Goal: Task Accomplishment & Management: Manage account settings

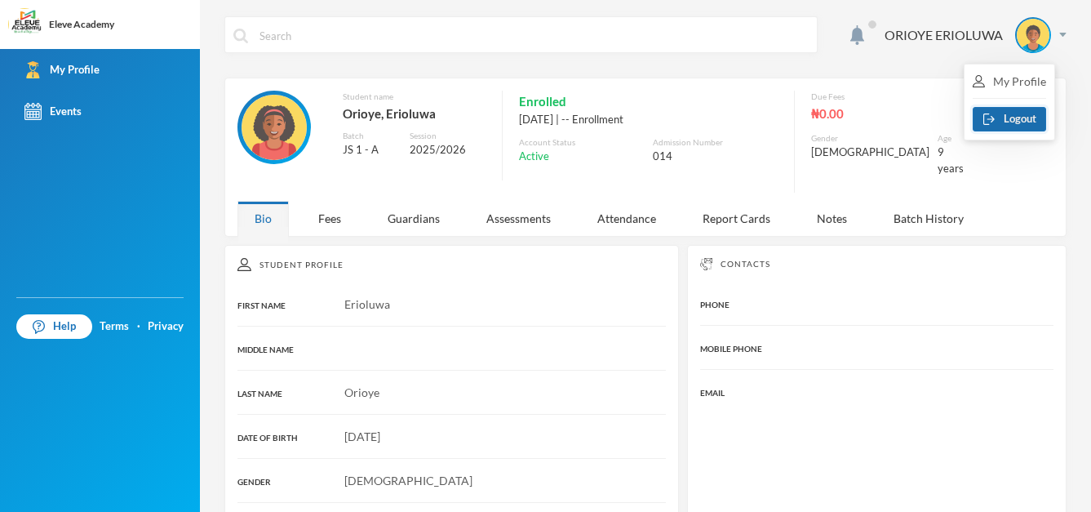
click at [1017, 117] on button "Logout" at bounding box center [1008, 119] width 73 height 24
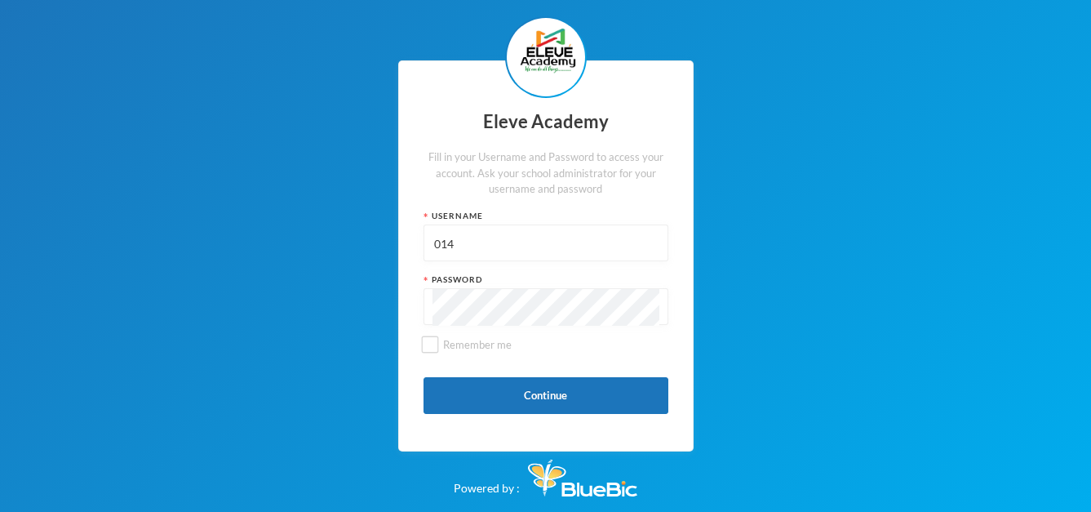
click at [565, 247] on input "014" at bounding box center [545, 243] width 227 height 37
type input "Admin"
click at [523, 406] on button "Continue" at bounding box center [545, 395] width 245 height 37
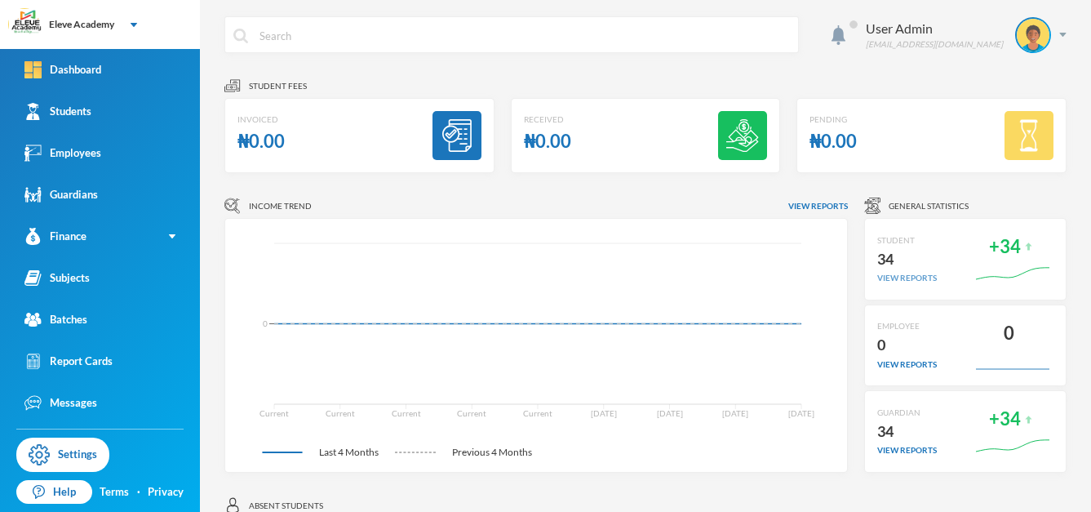
click at [915, 276] on div "view reports" at bounding box center [907, 278] width 60 height 12
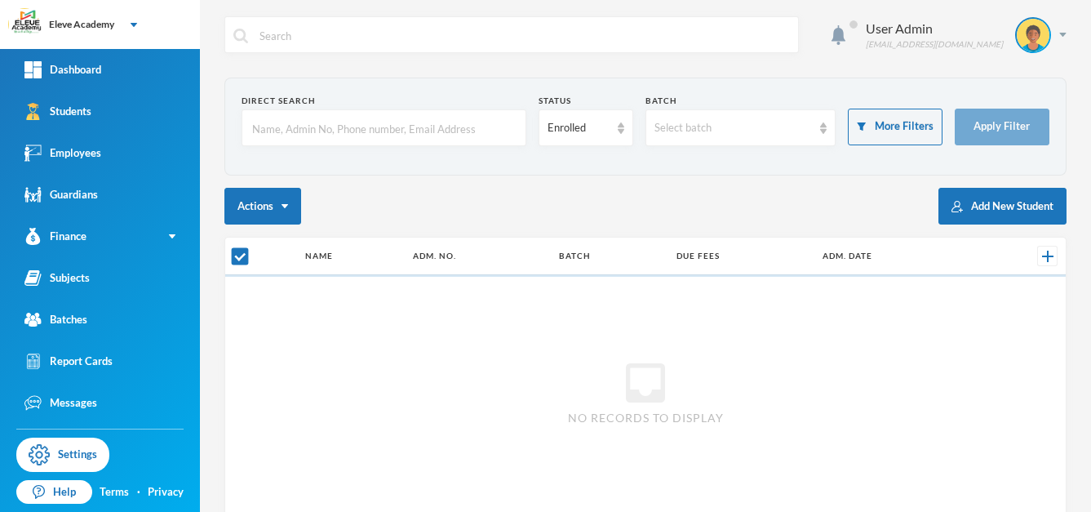
checkbox input "false"
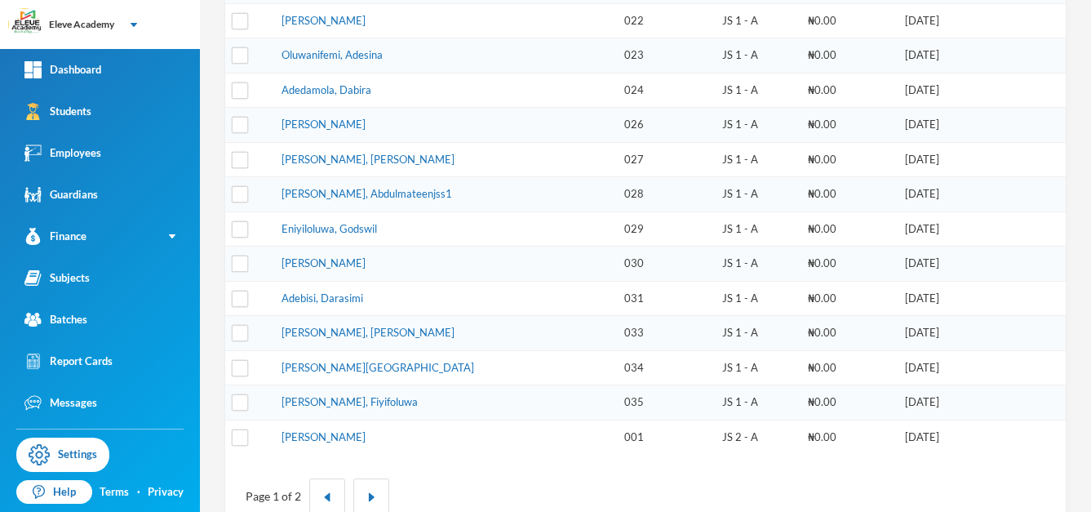
scroll to position [530, 0]
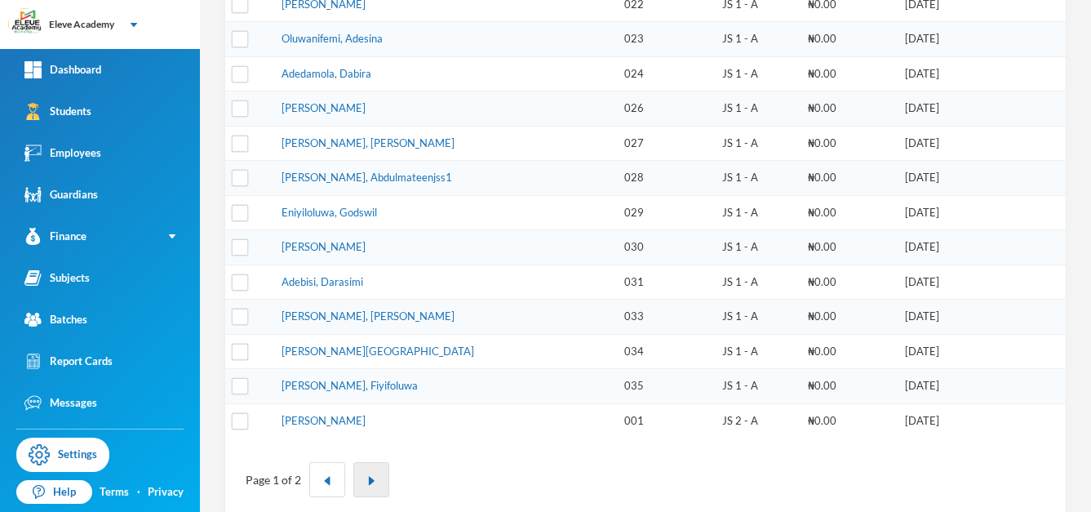
click at [367, 478] on img "button" at bounding box center [371, 481] width 10 height 10
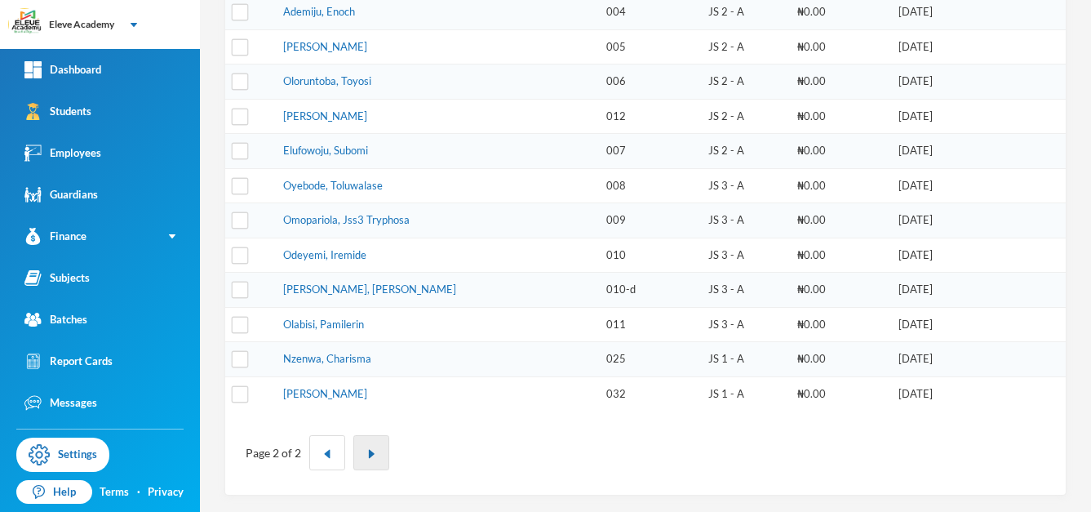
scroll to position [349, 0]
click at [102, 151] on link "Employees" at bounding box center [100, 153] width 200 height 42
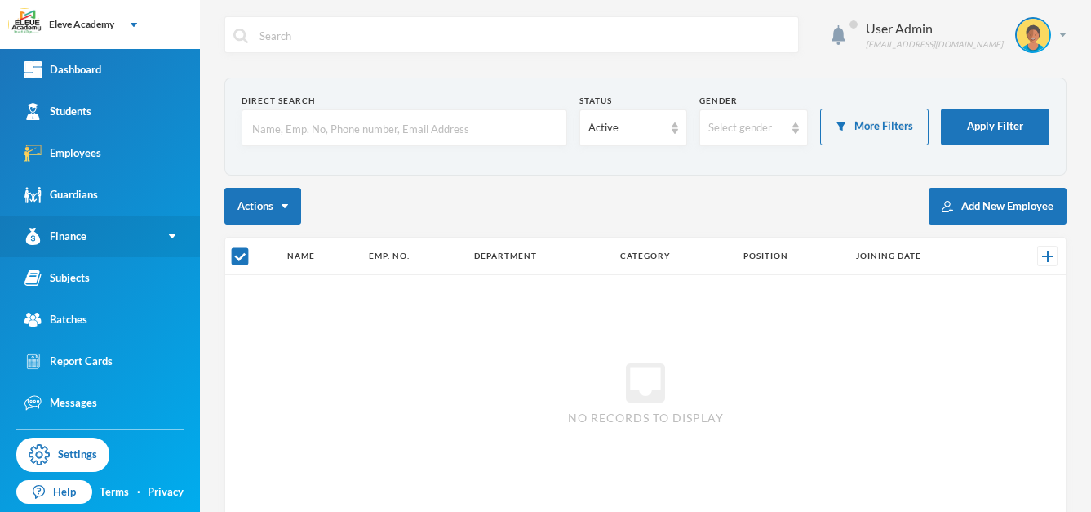
click at [95, 227] on link "Finance" at bounding box center [100, 236] width 200 height 42
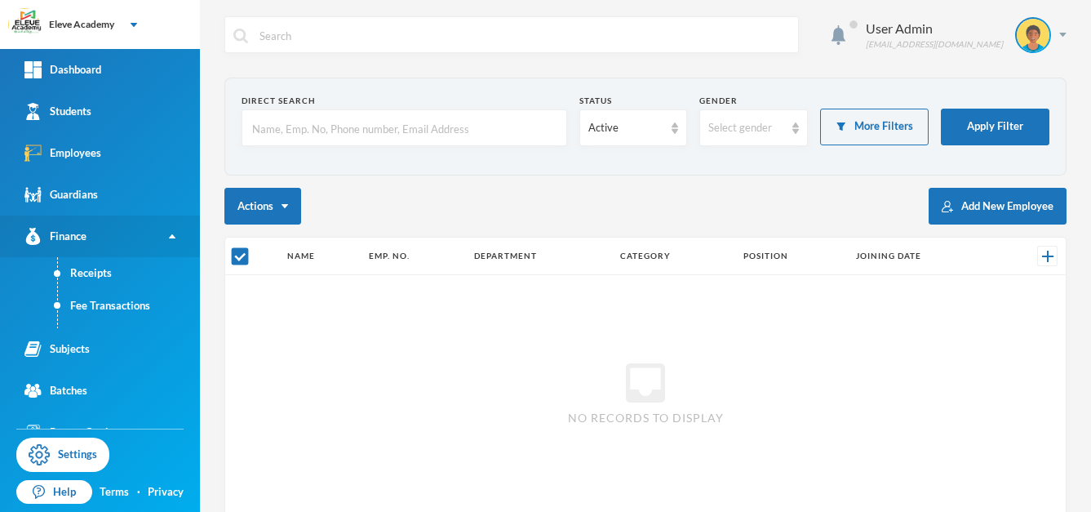
click at [95, 227] on link "Finance" at bounding box center [100, 236] width 200 height 42
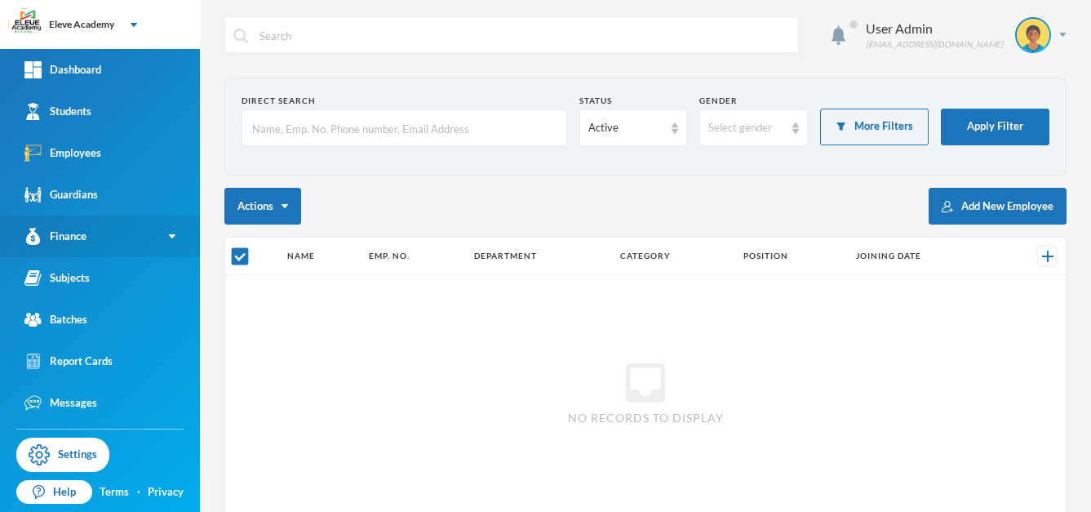
click at [95, 227] on link "Finance" at bounding box center [100, 236] width 200 height 42
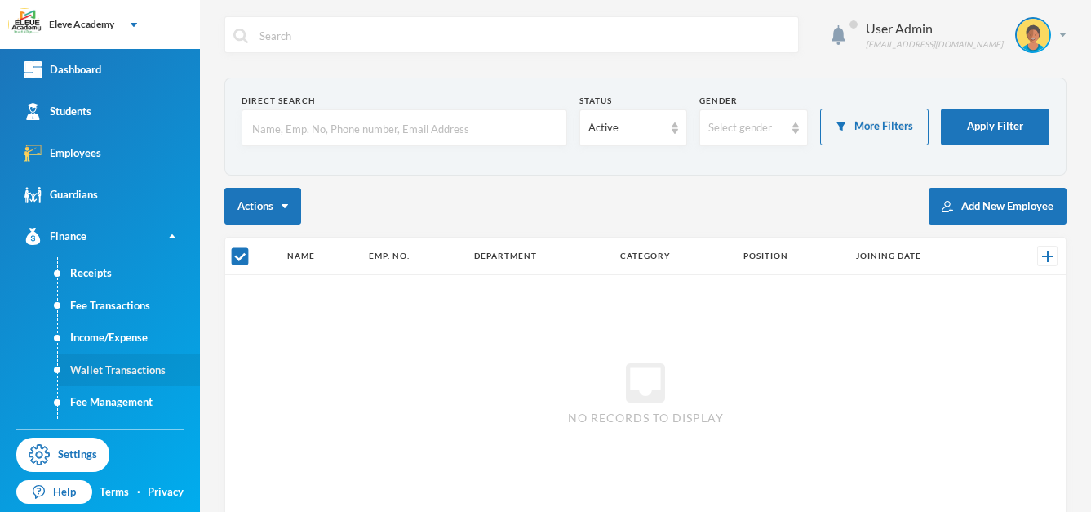
click at [98, 365] on link "Wallet Transactions" at bounding box center [129, 370] width 142 height 33
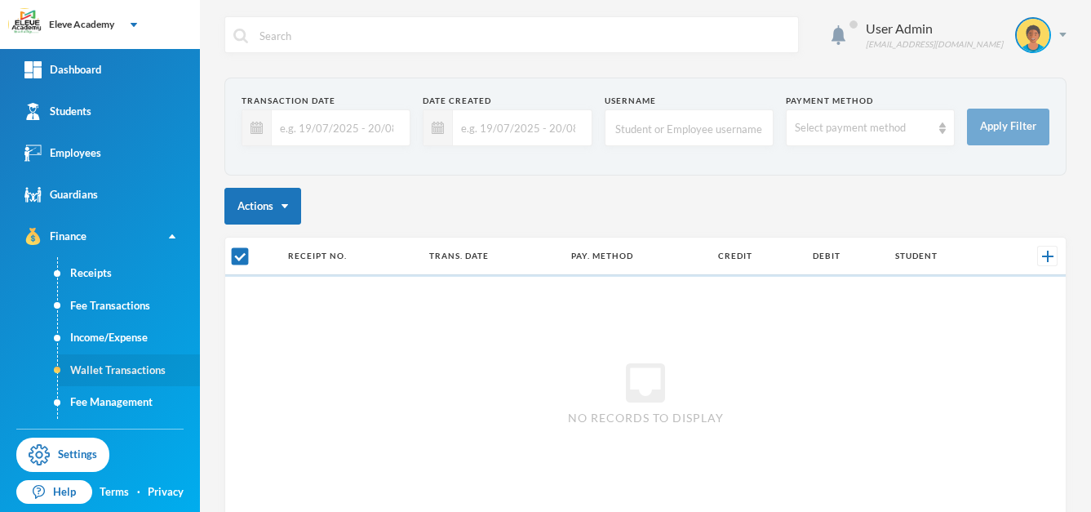
click at [98, 365] on link "Wallet Transactions" at bounding box center [129, 370] width 142 height 33
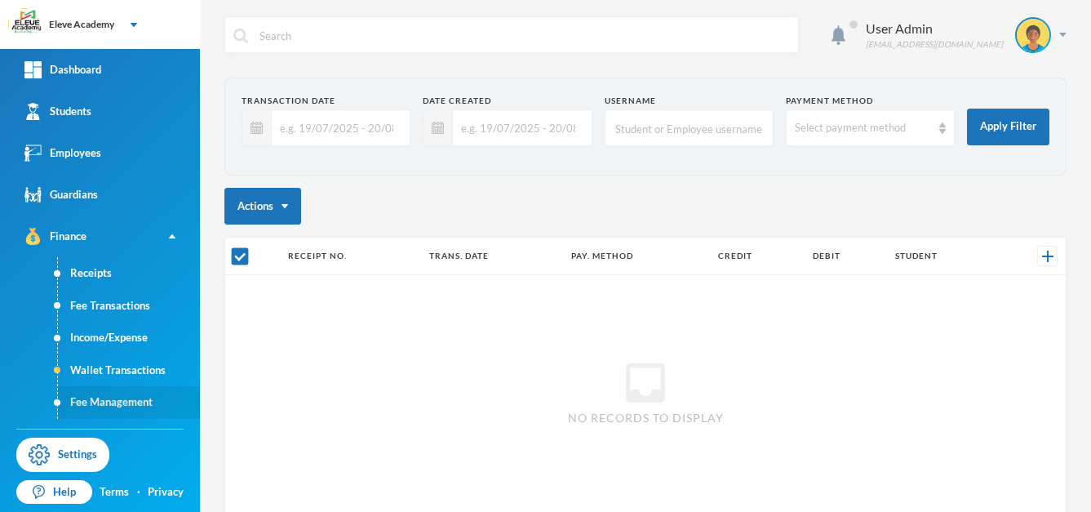
click at [98, 394] on link "Fee Management" at bounding box center [129, 402] width 142 height 33
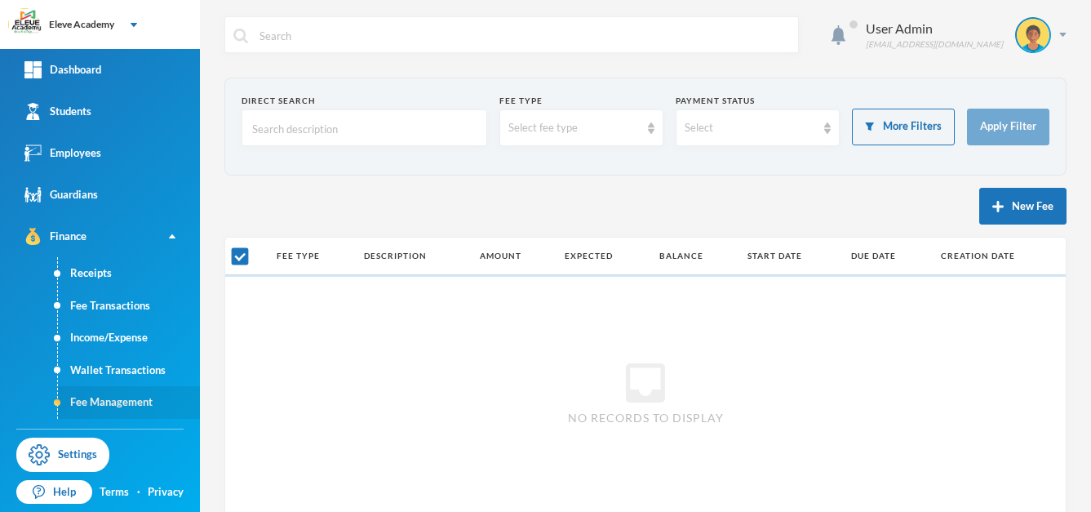
click at [98, 394] on link "Fee Management" at bounding box center [129, 402] width 142 height 33
checkbox input "false"
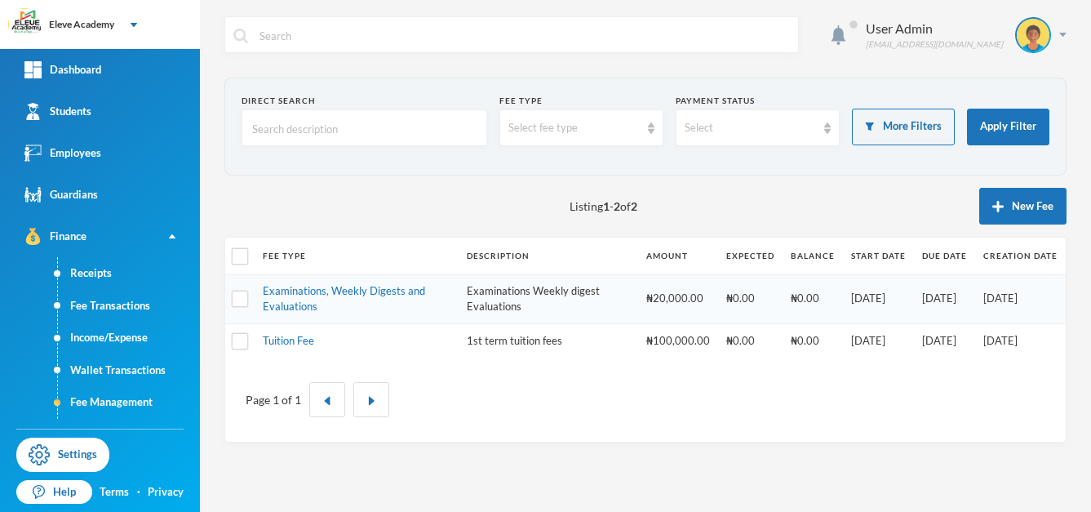
click at [301, 299] on td "Examinations, Weekly Digests and Evaluations" at bounding box center [357, 298] width 204 height 49
click at [345, 290] on link "Examinations, Weekly Digests and Evaluations" at bounding box center [344, 298] width 162 height 29
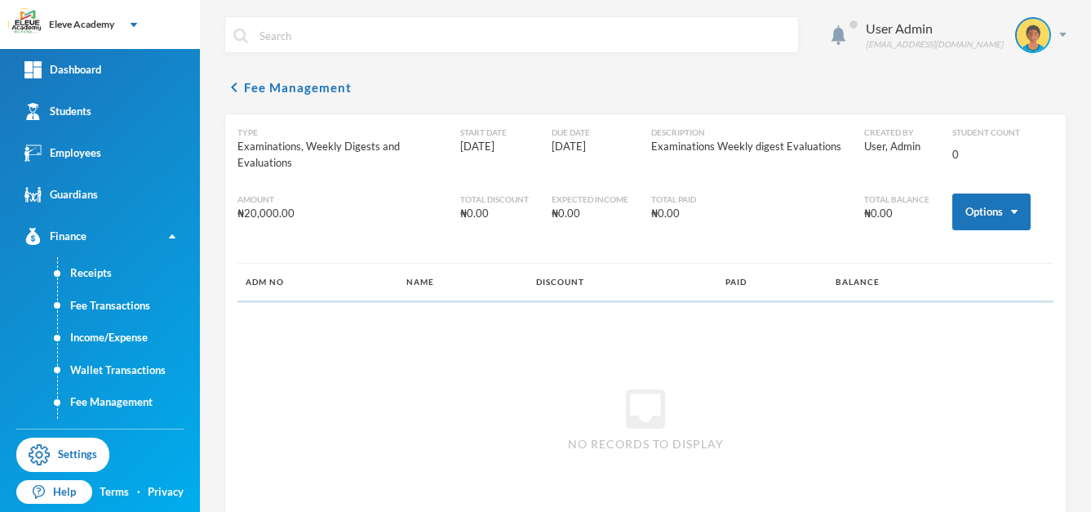
click at [345, 290] on th "ADM NO" at bounding box center [317, 282] width 161 height 37
click at [1034, 38] on img at bounding box center [1033, 35] width 33 height 33
click at [1012, 119] on button "Logout" at bounding box center [1008, 119] width 73 height 24
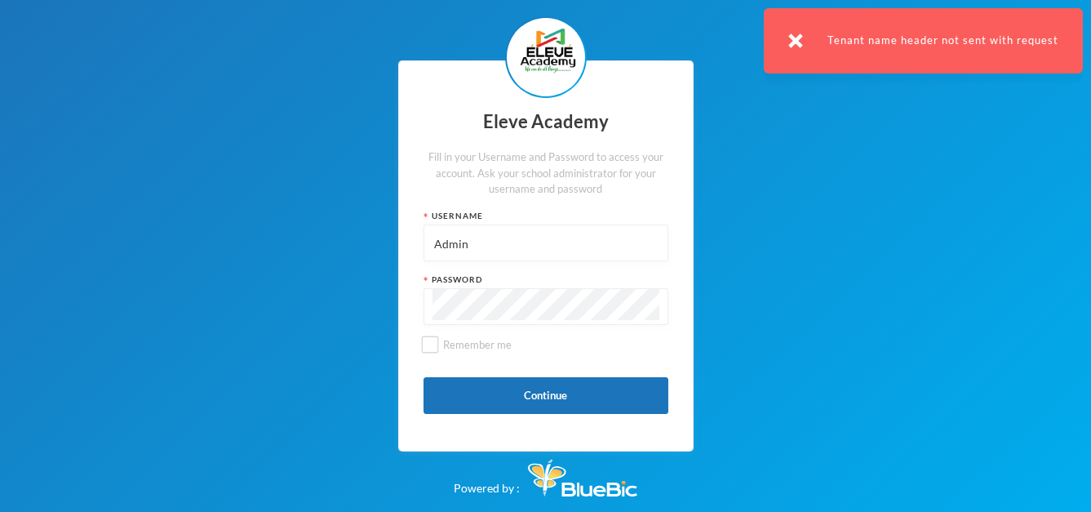
click at [544, 226] on input "Admin" at bounding box center [545, 243] width 227 height 37
type input "A"
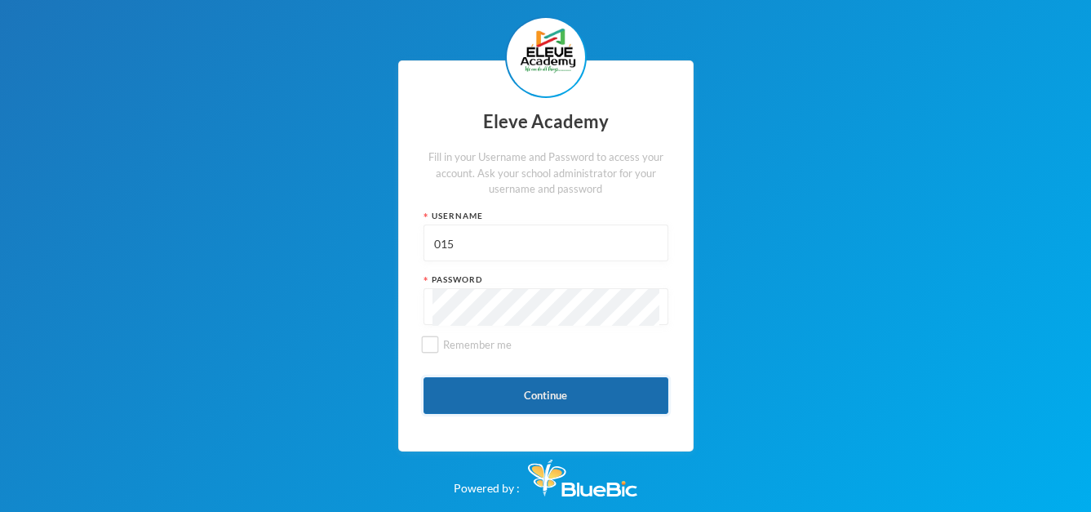
click at [538, 396] on button "Continue" at bounding box center [545, 395] width 245 height 37
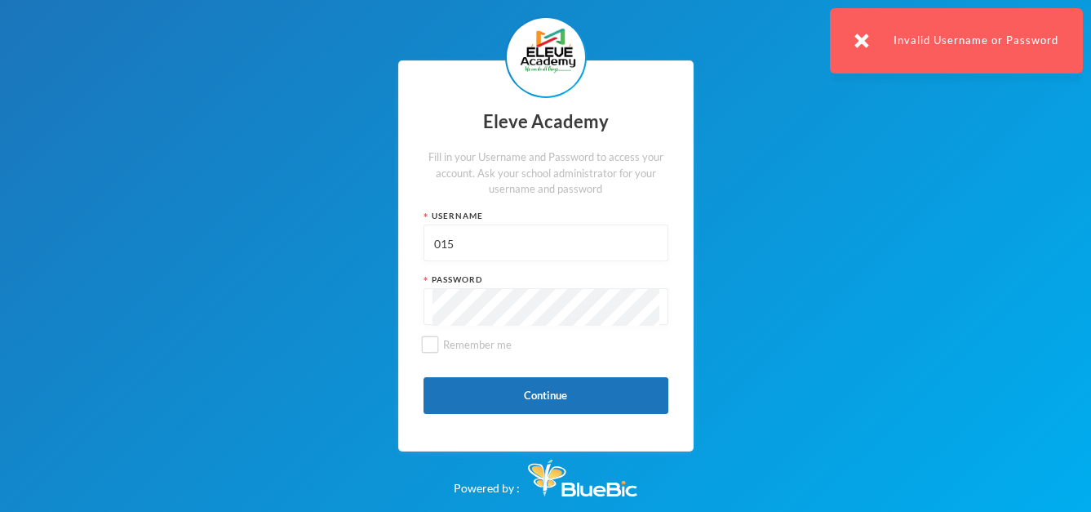
click at [508, 247] on input "015" at bounding box center [545, 243] width 227 height 37
type input "0"
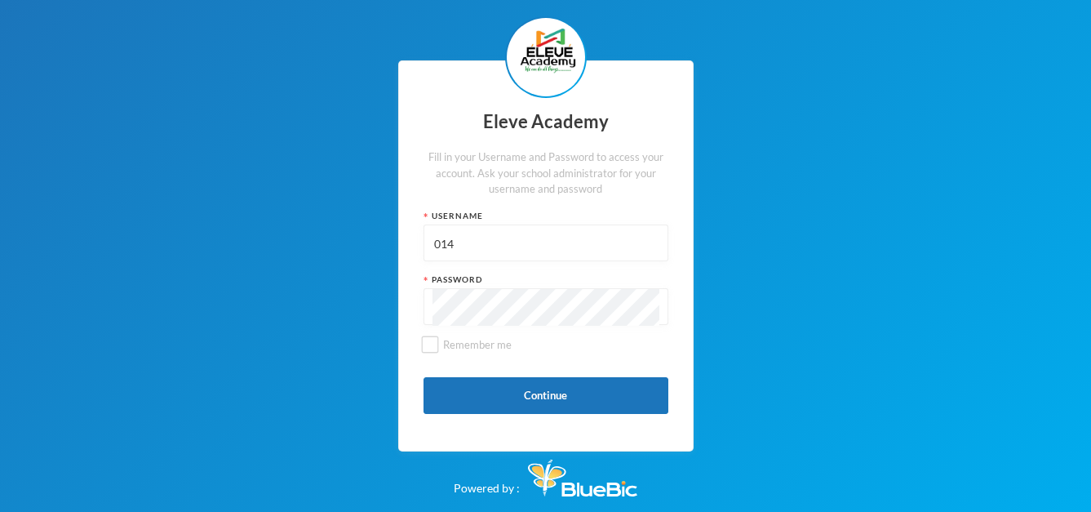
type input "014"
click at [613, 398] on button "Continue" at bounding box center [545, 395] width 245 height 37
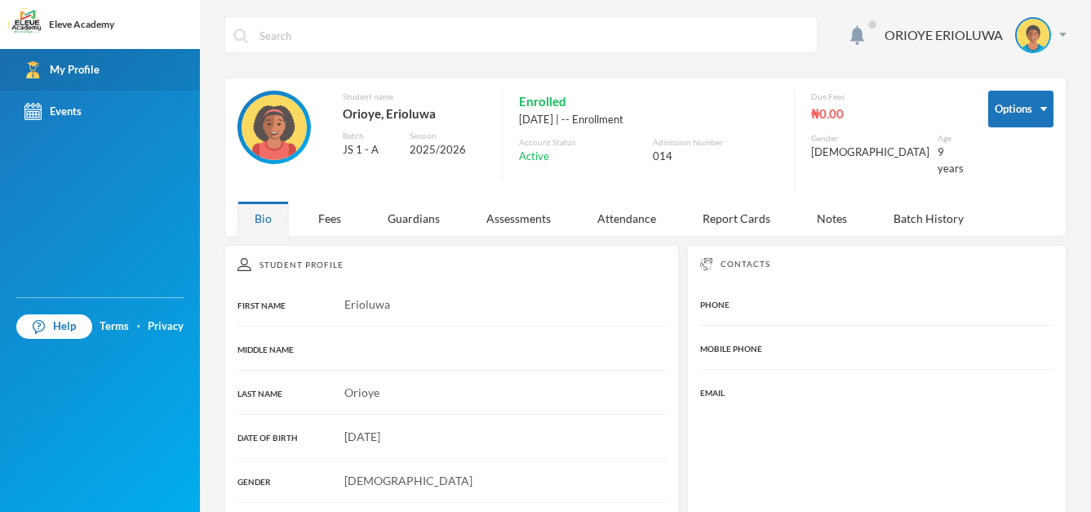
click at [77, 59] on link "My Profile" at bounding box center [100, 70] width 200 height 42
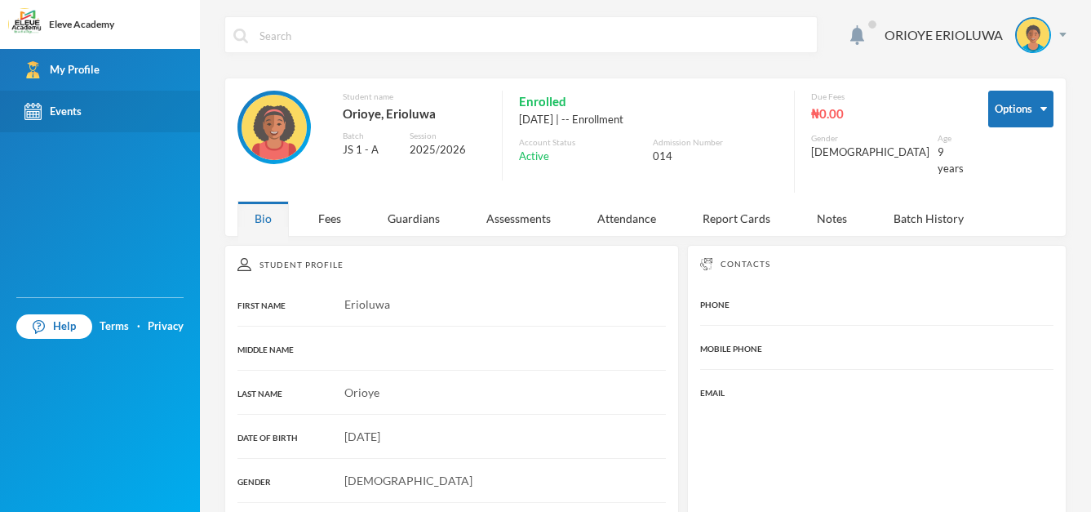
click at [69, 120] on link "Events" at bounding box center [100, 112] width 200 height 42
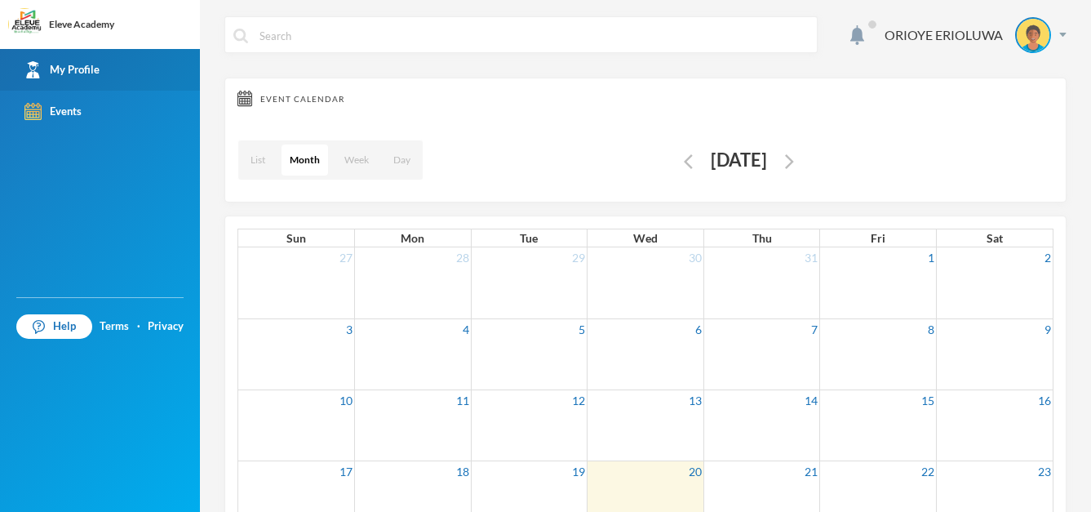
click at [109, 74] on link "My Profile" at bounding box center [100, 70] width 200 height 42
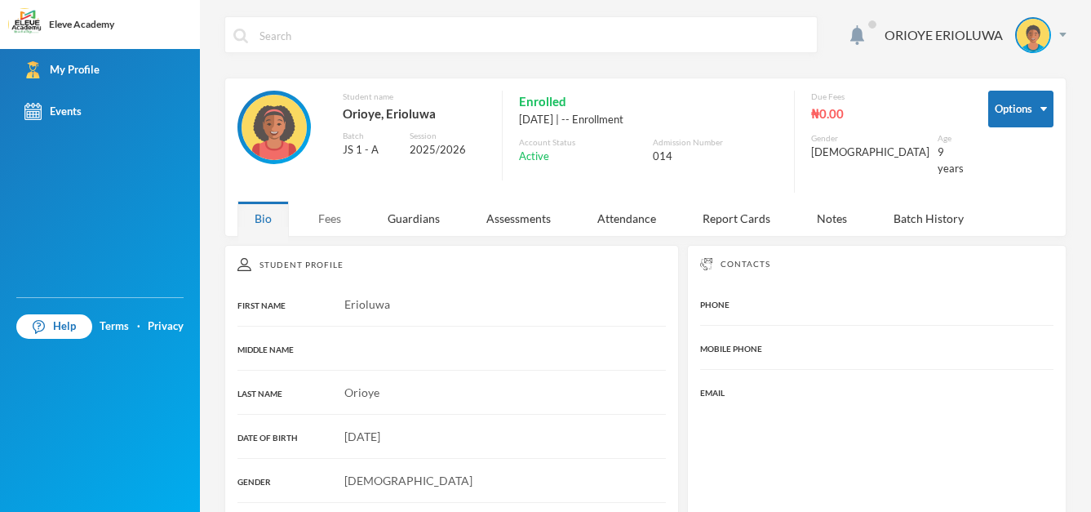
click at [345, 208] on div "Fees" at bounding box center [329, 218] width 57 height 35
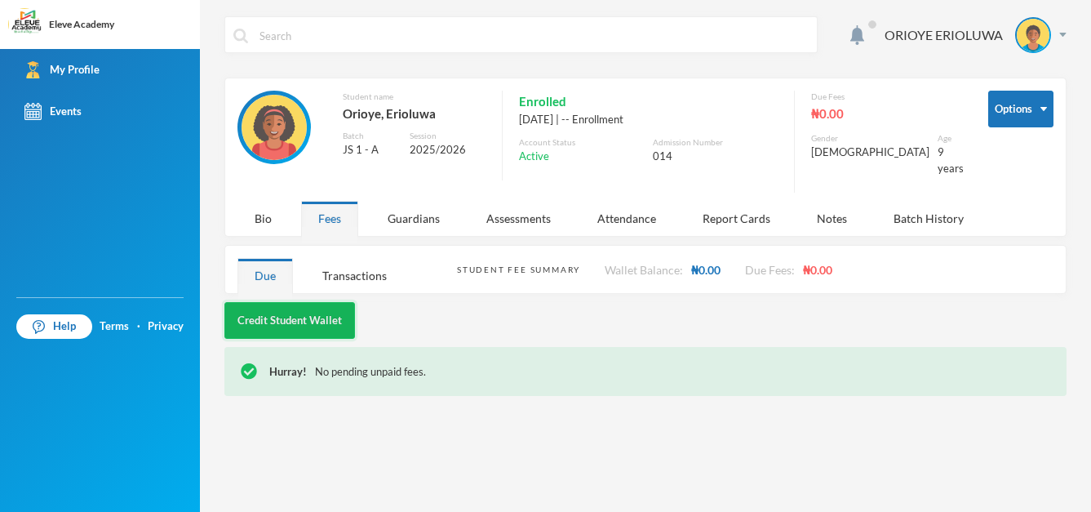
click at [306, 313] on button "Credit Student Wallet" at bounding box center [289, 320] width 131 height 37
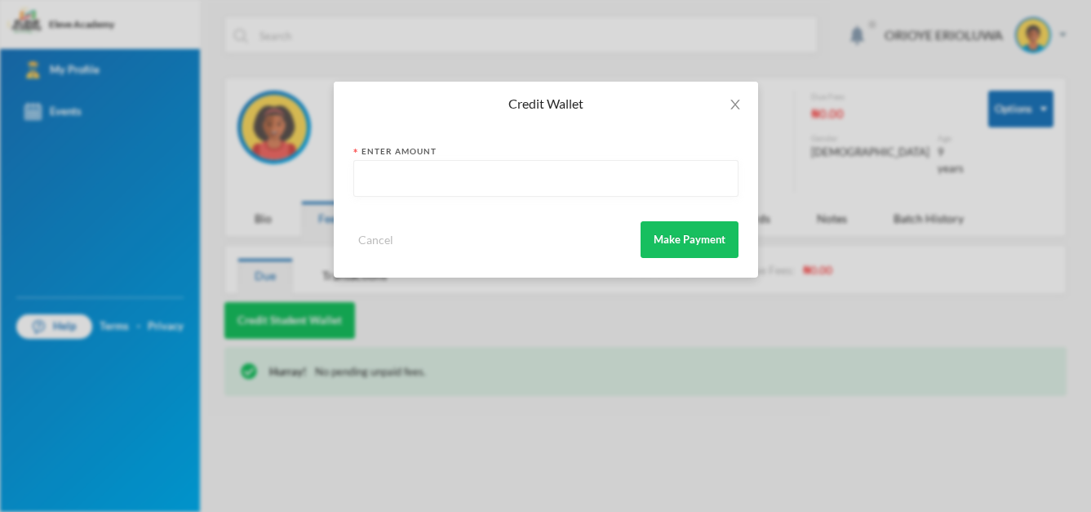
click at [498, 171] on input "text" at bounding box center [545, 179] width 367 height 37
type input "20,000"
click at [691, 242] on button "Make Payment" at bounding box center [689, 239] width 98 height 37
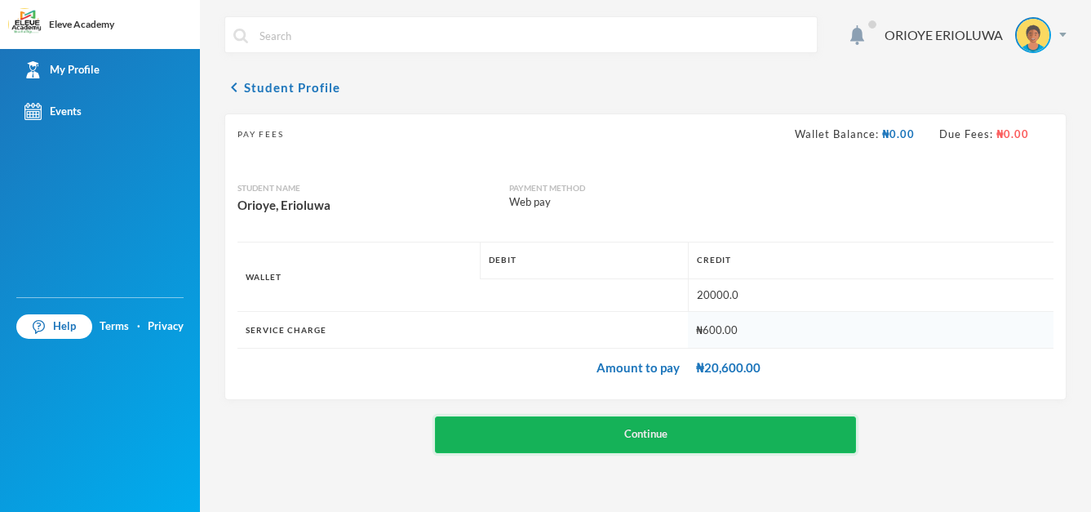
click at [758, 442] on button "Continue" at bounding box center [645, 434] width 421 height 37
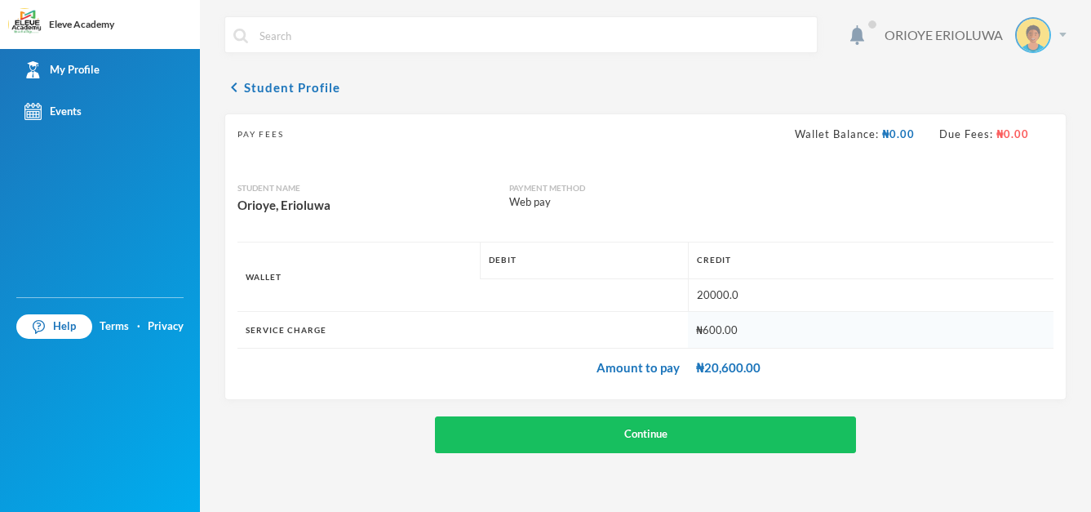
click at [1037, 48] on img at bounding box center [1033, 35] width 33 height 33
click at [1022, 118] on button "Logout" at bounding box center [1021, 119] width 73 height 24
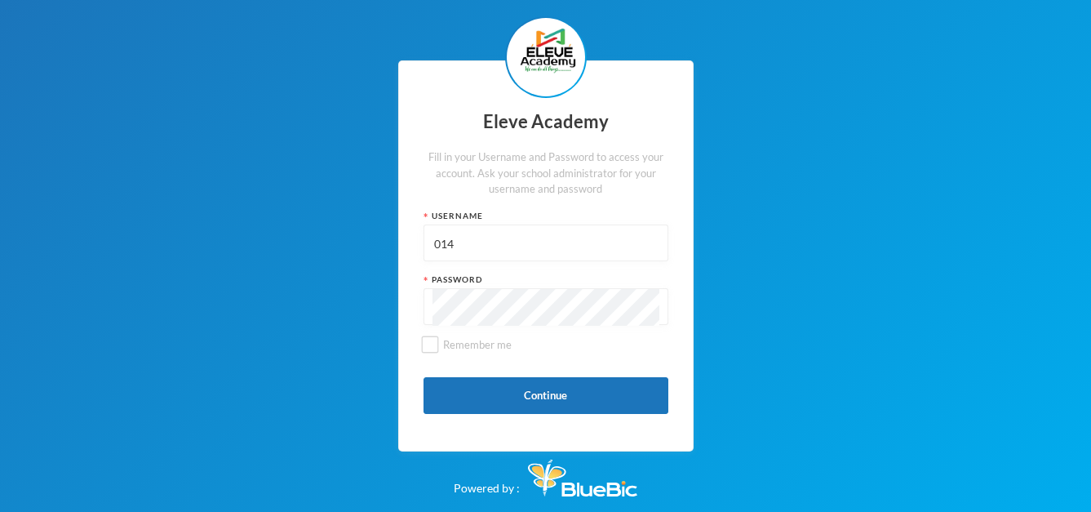
click at [604, 224] on div "014" at bounding box center [545, 242] width 245 height 37
click at [591, 237] on input "014" at bounding box center [545, 243] width 227 height 37
type input "Admin"
click at [550, 387] on button "Continue" at bounding box center [545, 395] width 245 height 37
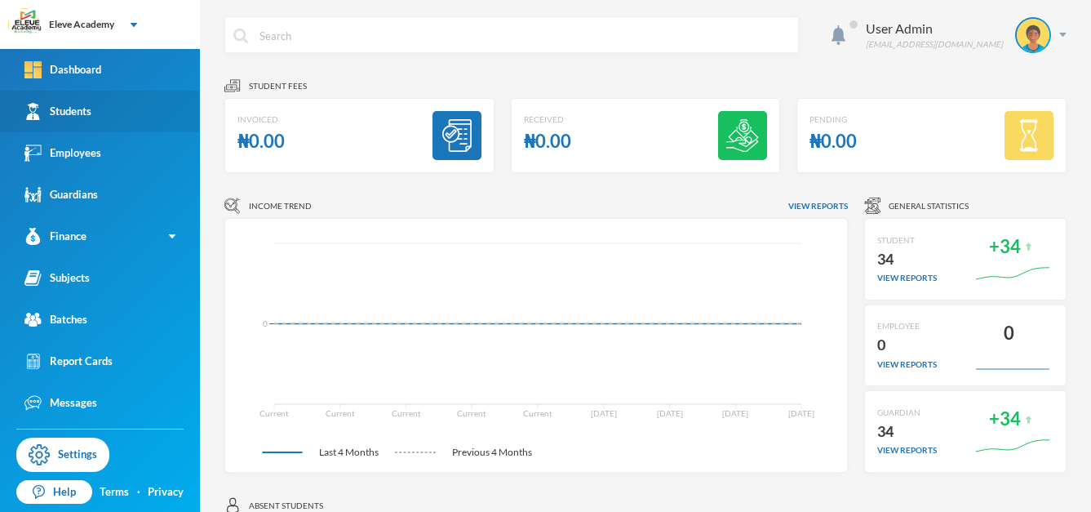
click at [112, 119] on link "Students" at bounding box center [100, 112] width 200 height 42
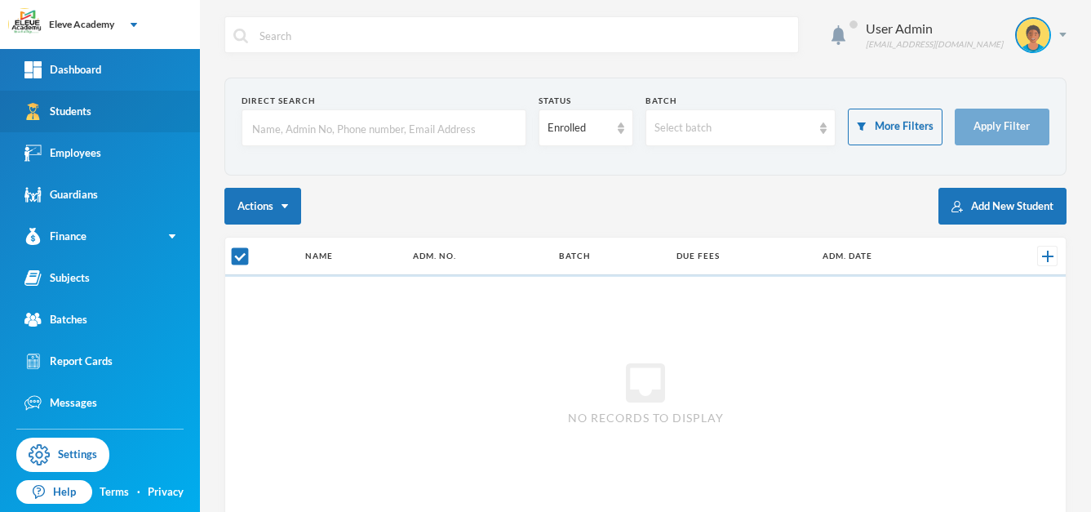
click at [112, 119] on link "Students" at bounding box center [100, 112] width 200 height 42
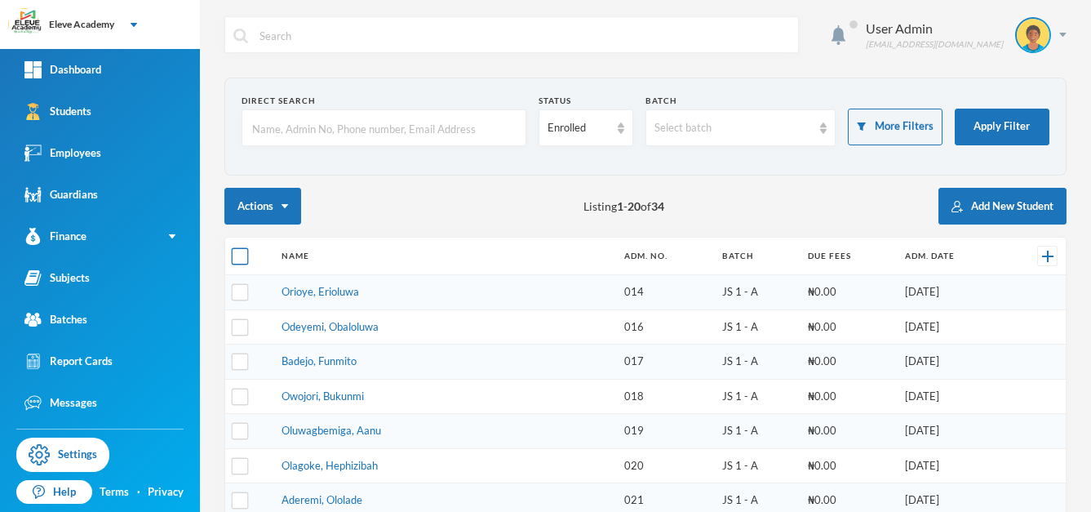
click at [243, 263] on input "checkbox" at bounding box center [240, 256] width 17 height 17
checkbox input "true"
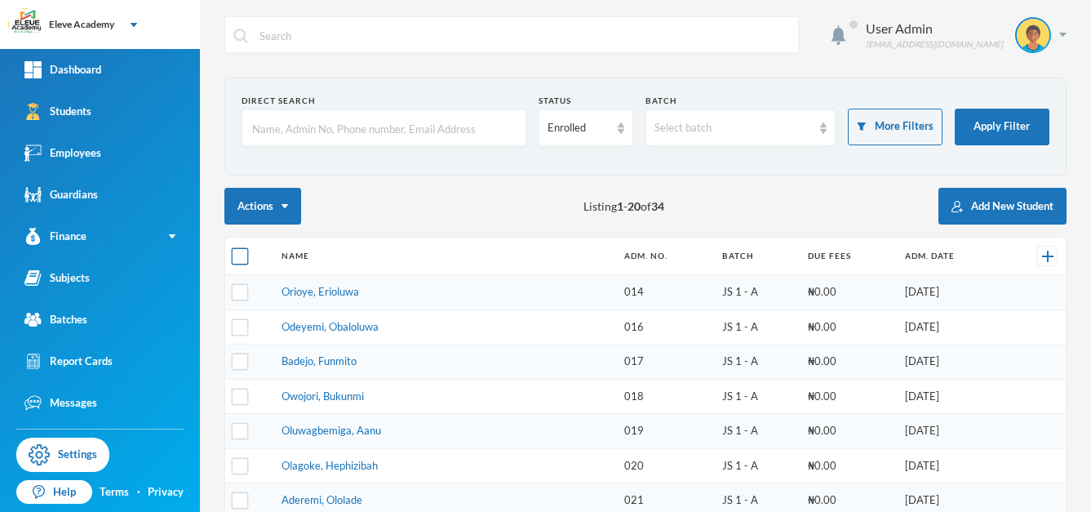
checkbox input "true"
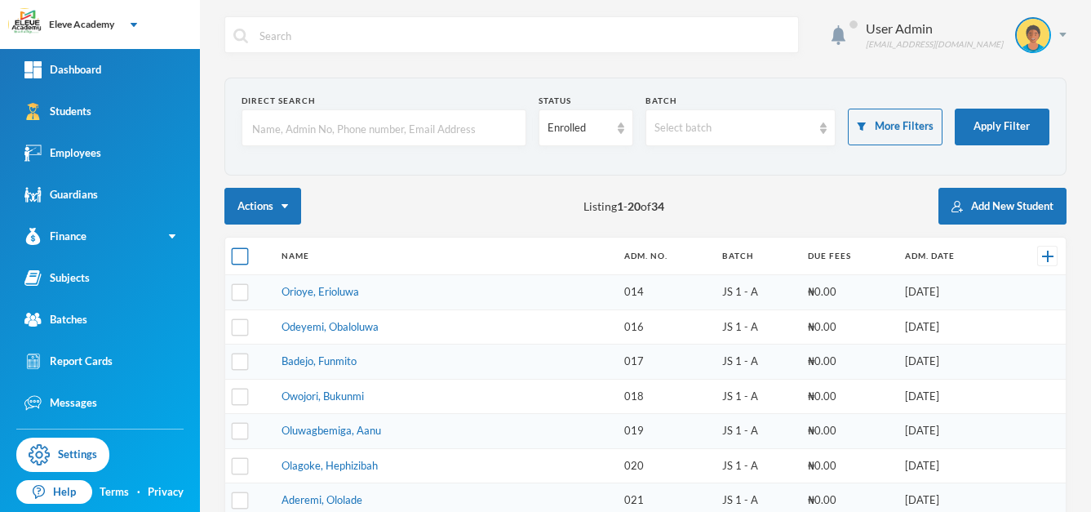
checkbox input "true"
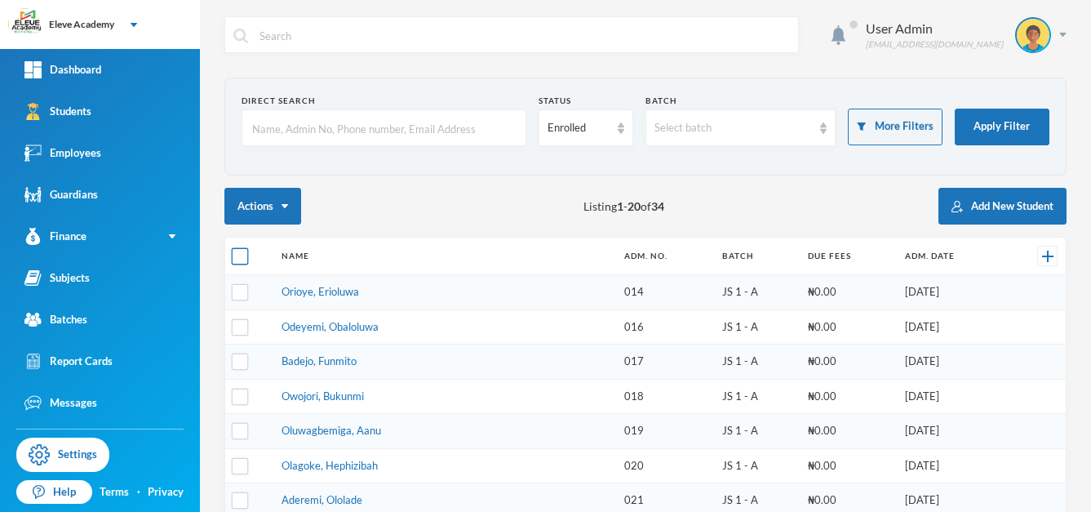
checkbox input "true"
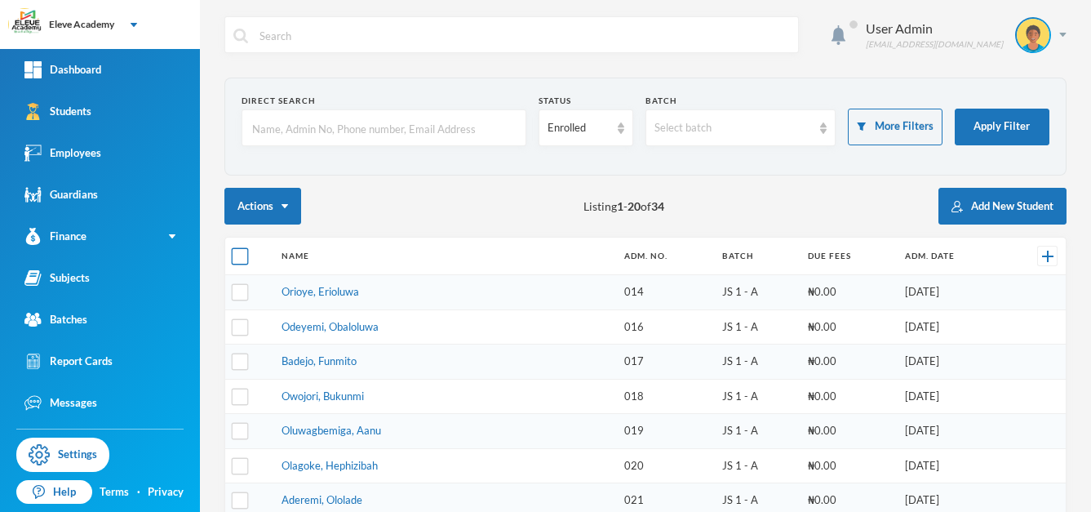
checkbox input "true"
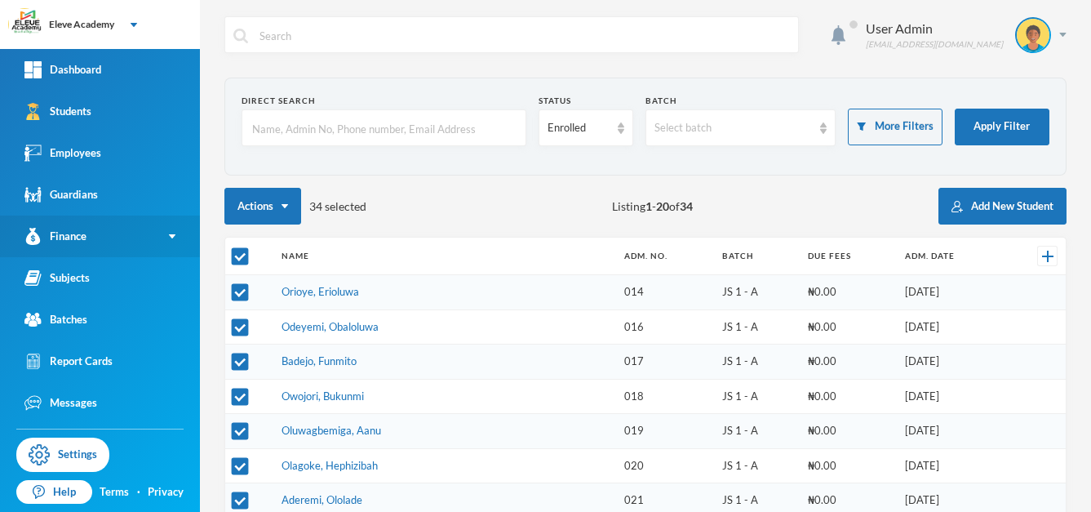
click at [169, 235] on img at bounding box center [172, 236] width 7 height 4
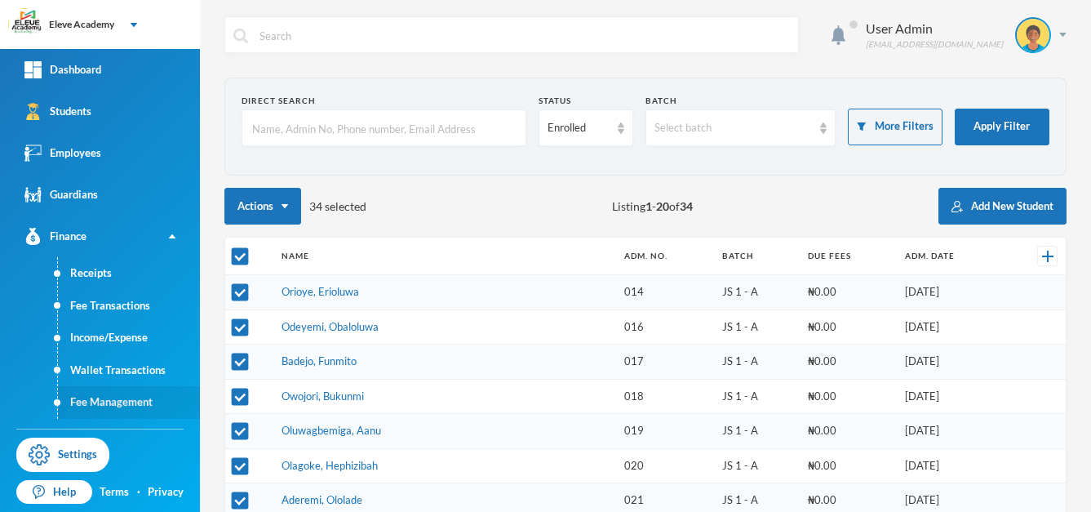
click at [109, 401] on link "Fee Management" at bounding box center [129, 402] width 142 height 33
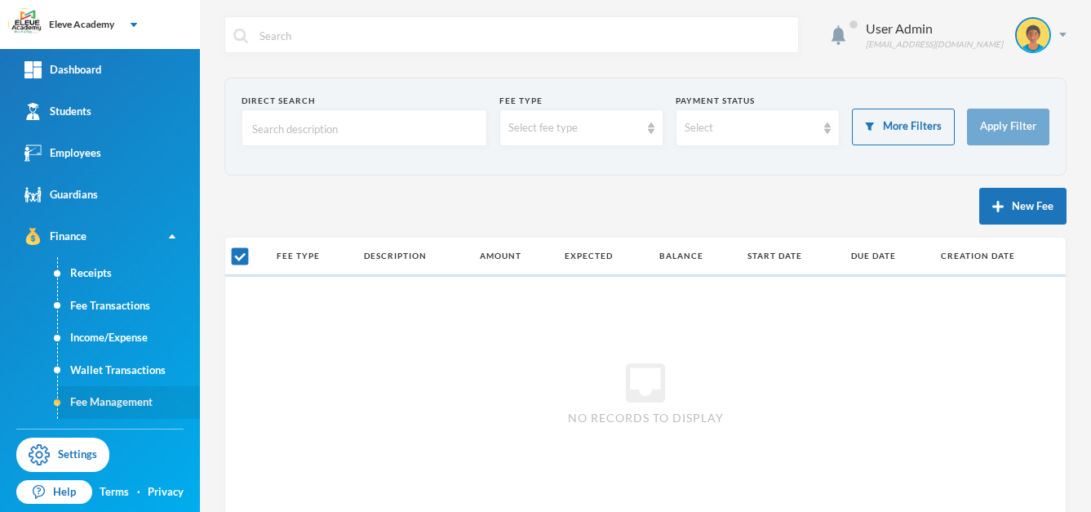
checkbox input "false"
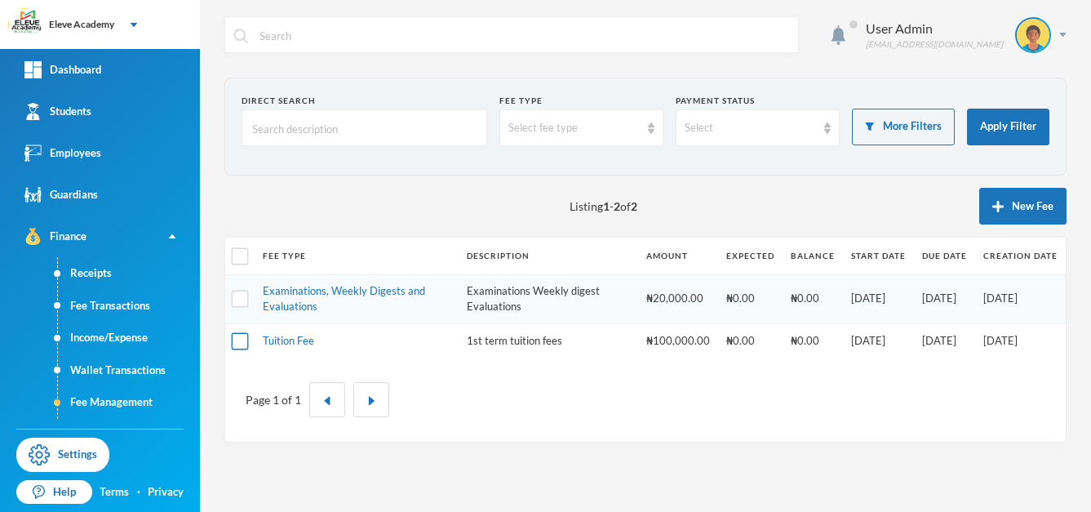
click at [241, 345] on input "checkbox" at bounding box center [240, 340] width 17 height 17
checkbox input "true"
click at [280, 341] on link "Tuition Fee" at bounding box center [288, 340] width 51 height 13
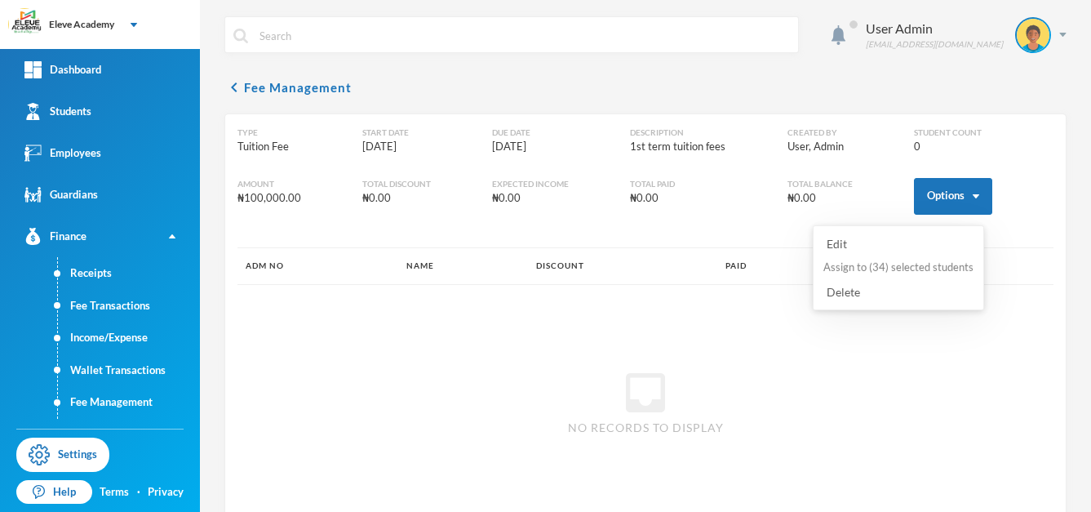
click at [921, 268] on button "Assign to ( 34 ) selected students" at bounding box center [898, 267] width 153 height 29
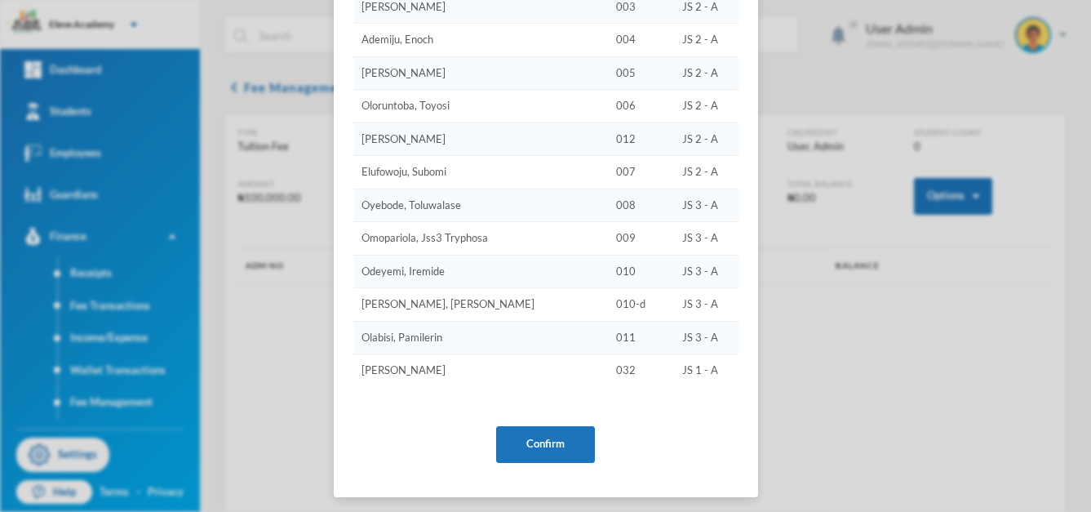
scroll to position [959, 0]
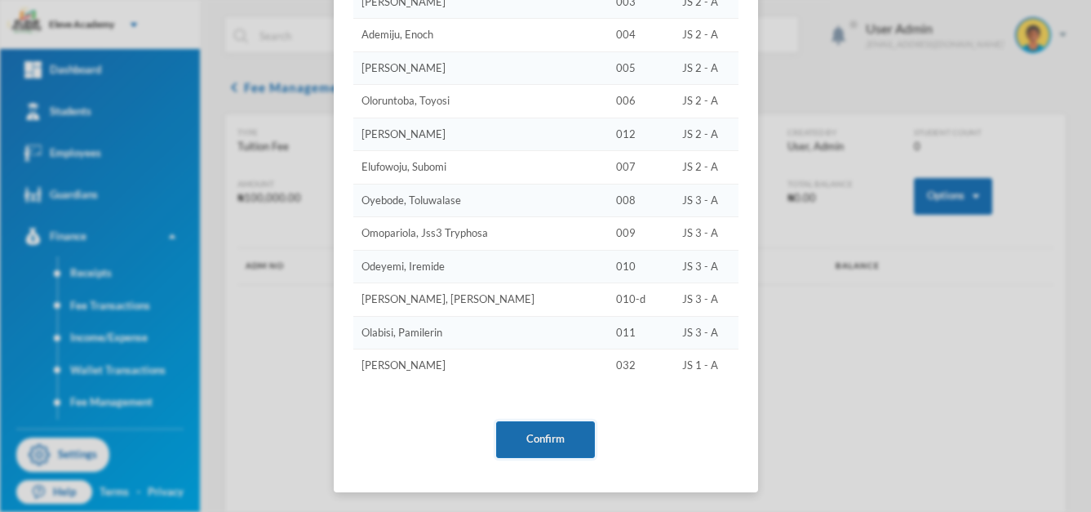
click at [566, 429] on button "Confirm" at bounding box center [545, 439] width 99 height 37
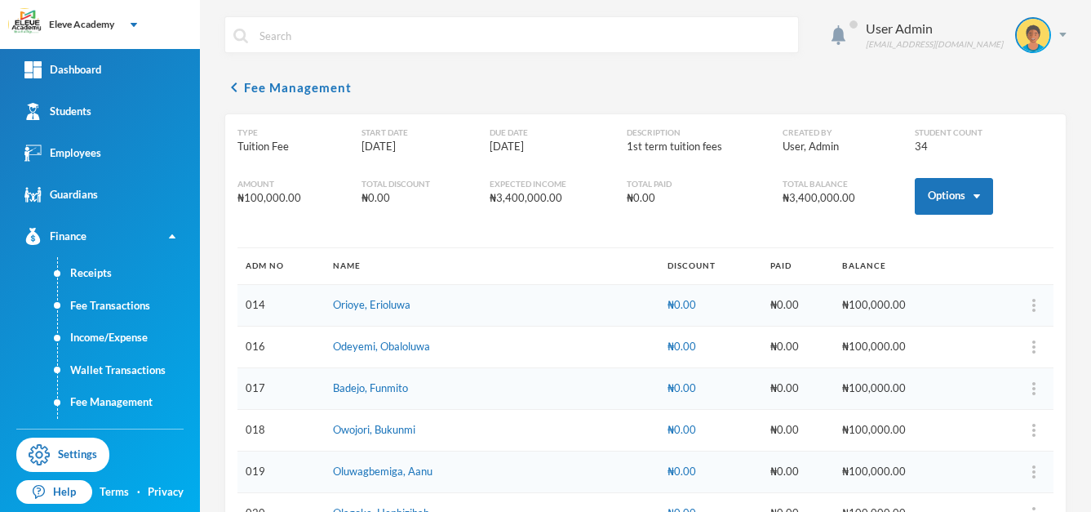
scroll to position [878, 0]
click at [123, 405] on link "Fee Management" at bounding box center [129, 402] width 142 height 33
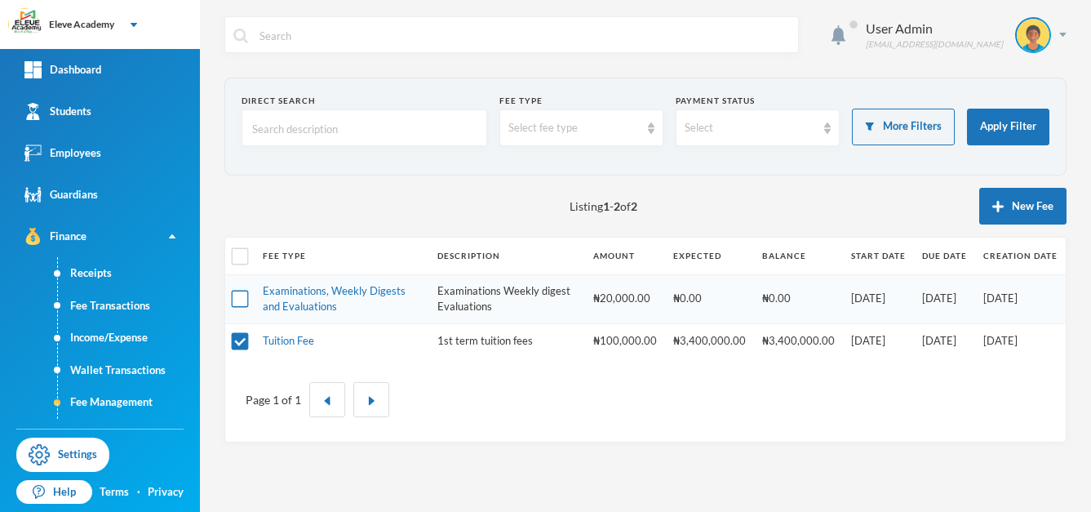
click at [245, 299] on input "checkbox" at bounding box center [240, 298] width 17 height 17
checkbox input "true"
click at [294, 295] on link "Examinations, Weekly Digests and Evaluations" at bounding box center [334, 298] width 143 height 29
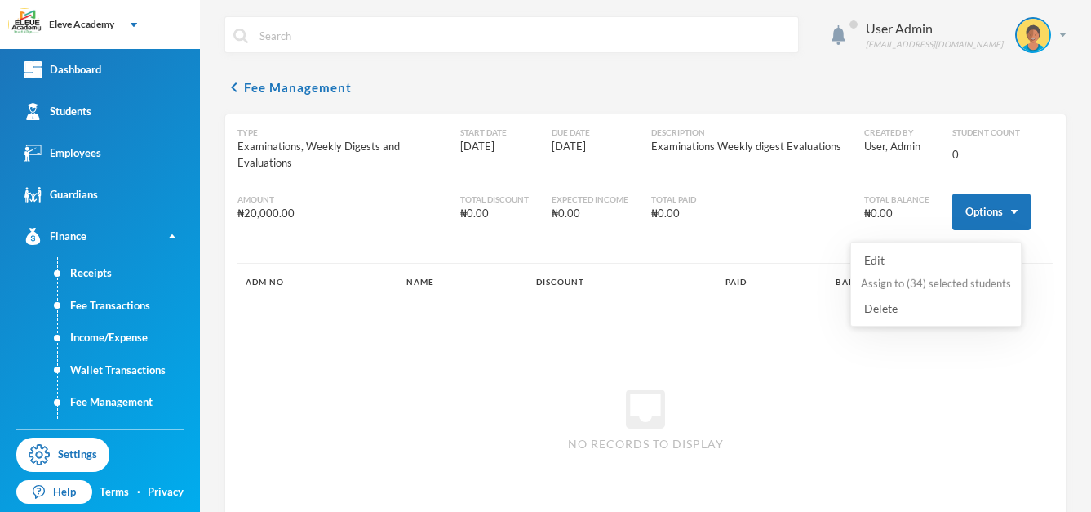
click at [952, 286] on button "Assign to ( 34 ) selected students" at bounding box center [935, 283] width 153 height 29
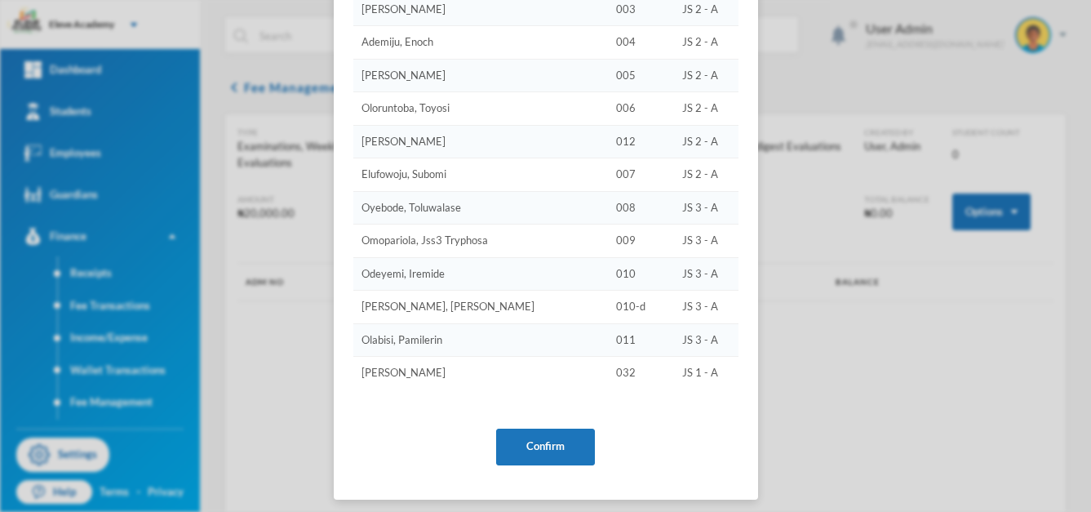
scroll to position [959, 0]
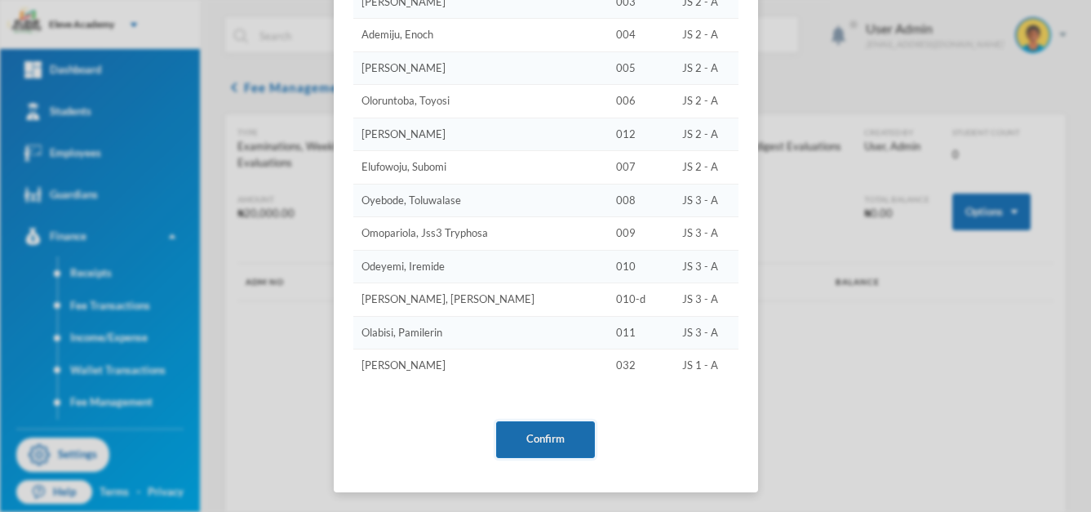
click at [547, 430] on button "Confirm" at bounding box center [545, 439] width 99 height 37
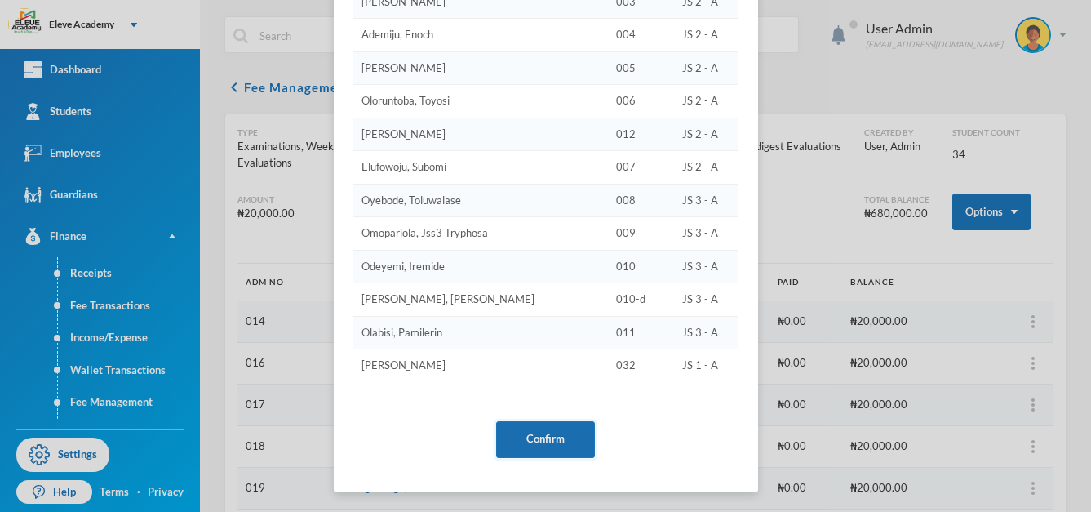
scroll to position [878, 0]
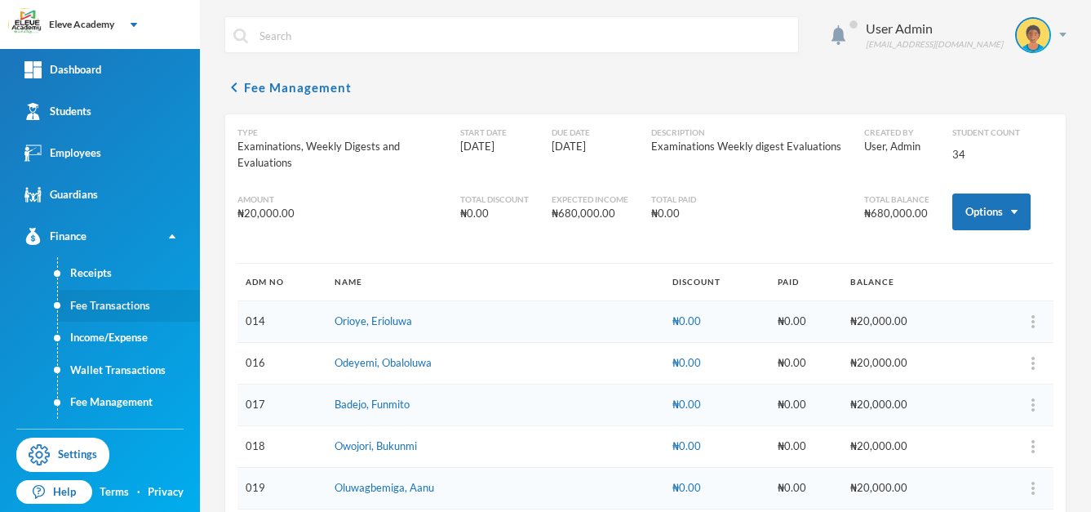
click at [126, 303] on link "Fee Transactions" at bounding box center [129, 306] width 142 height 33
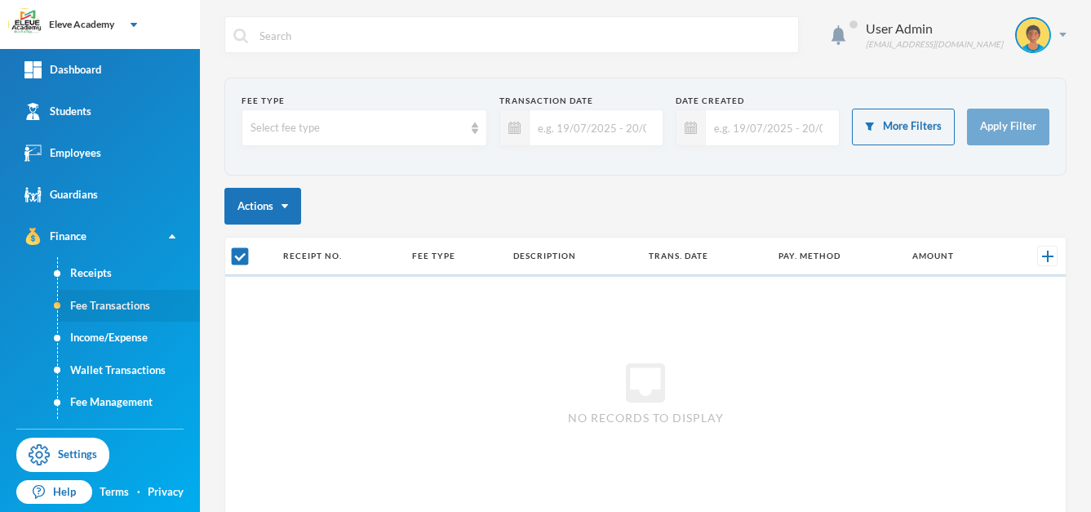
click at [126, 303] on link "Fee Transactions" at bounding box center [129, 306] width 142 height 33
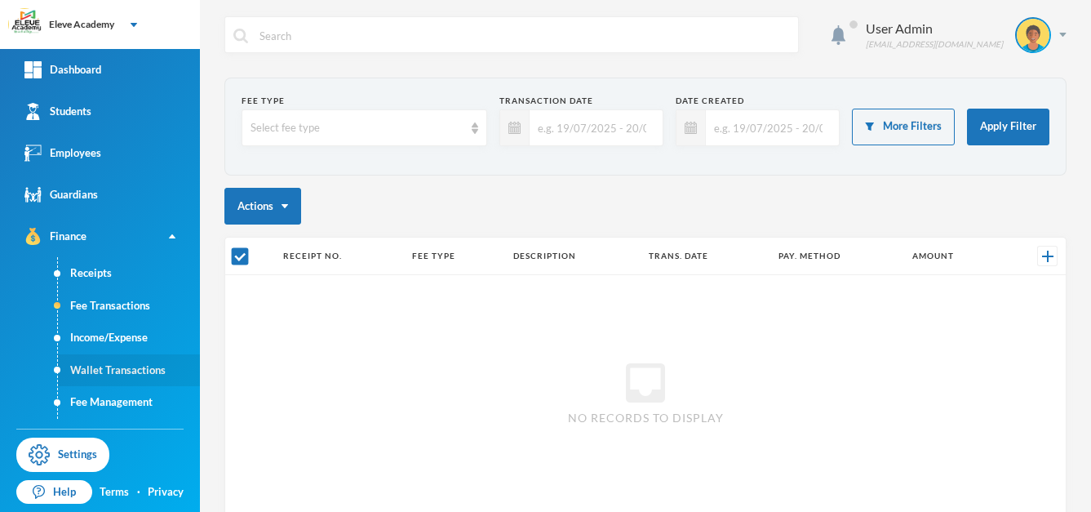
click at [118, 368] on link "Wallet Transactions" at bounding box center [129, 370] width 142 height 33
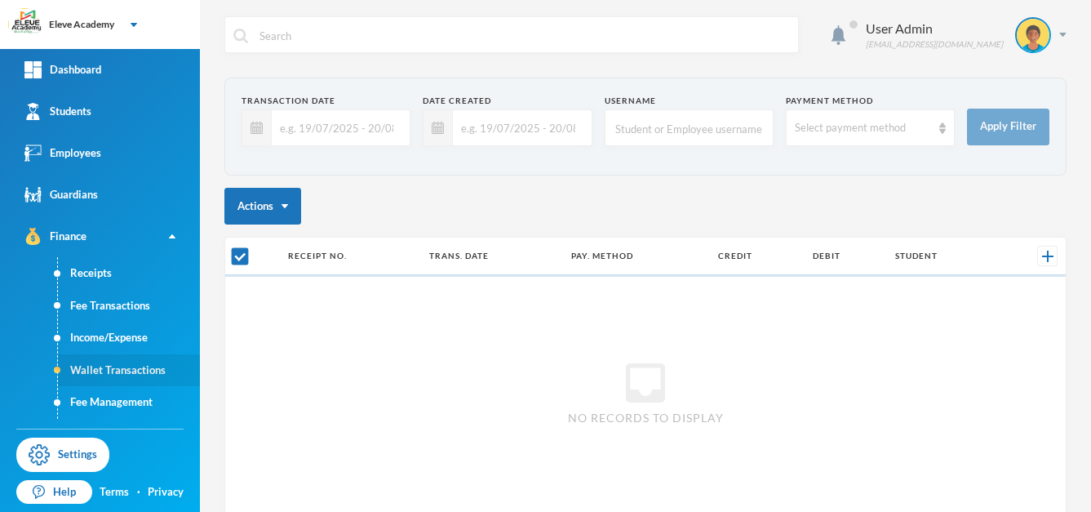
click at [118, 368] on link "Wallet Transactions" at bounding box center [129, 370] width 142 height 33
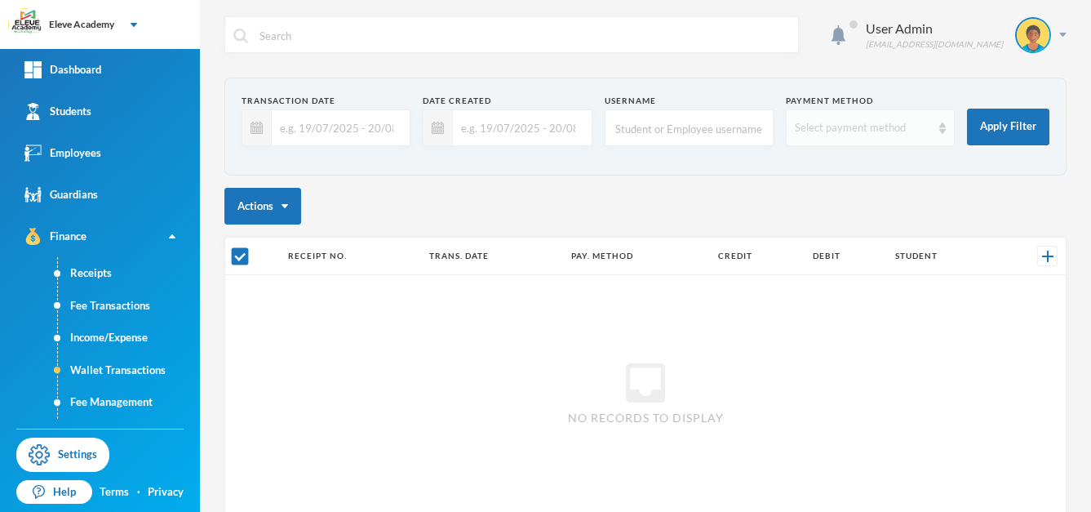
click at [939, 126] on img at bounding box center [942, 127] width 7 height 11
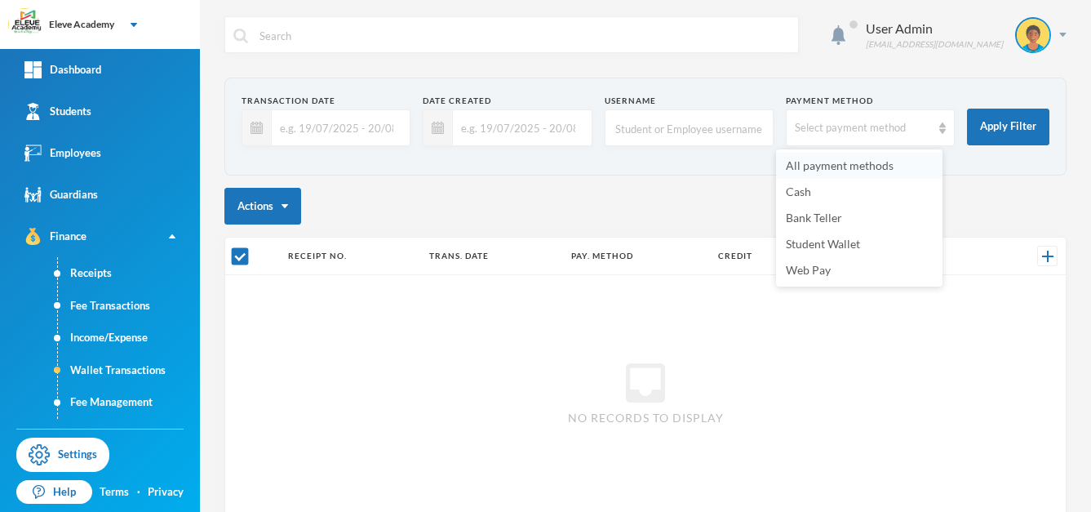
click at [862, 168] on span "All payment methods" at bounding box center [840, 165] width 108 height 14
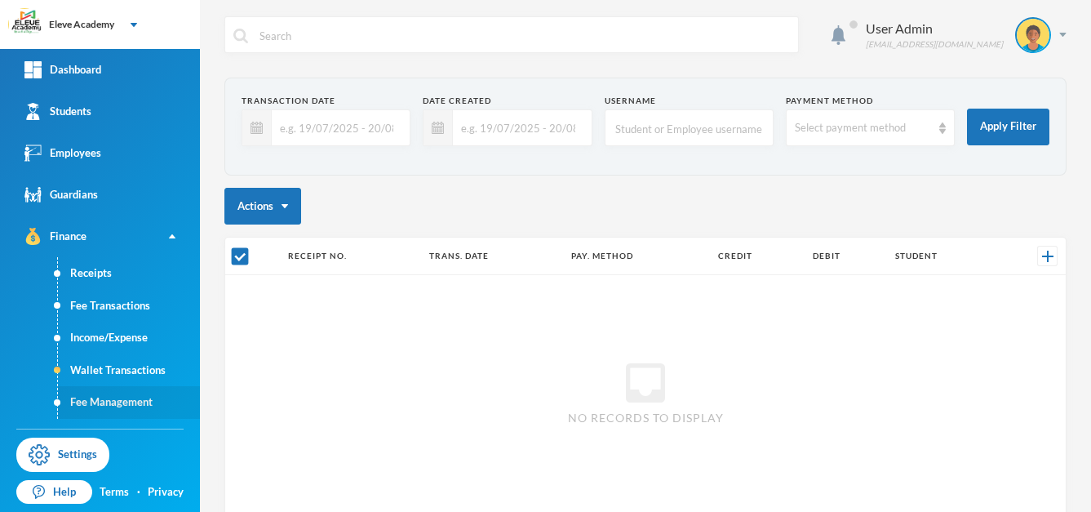
click at [117, 401] on link "Fee Management" at bounding box center [129, 402] width 142 height 33
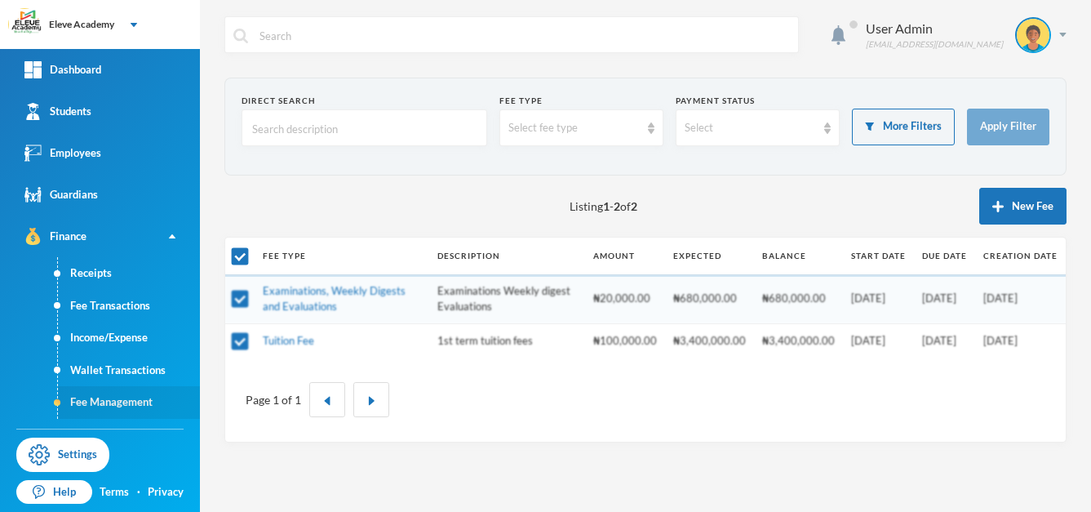
click at [117, 401] on link "Fee Management" at bounding box center [129, 402] width 142 height 33
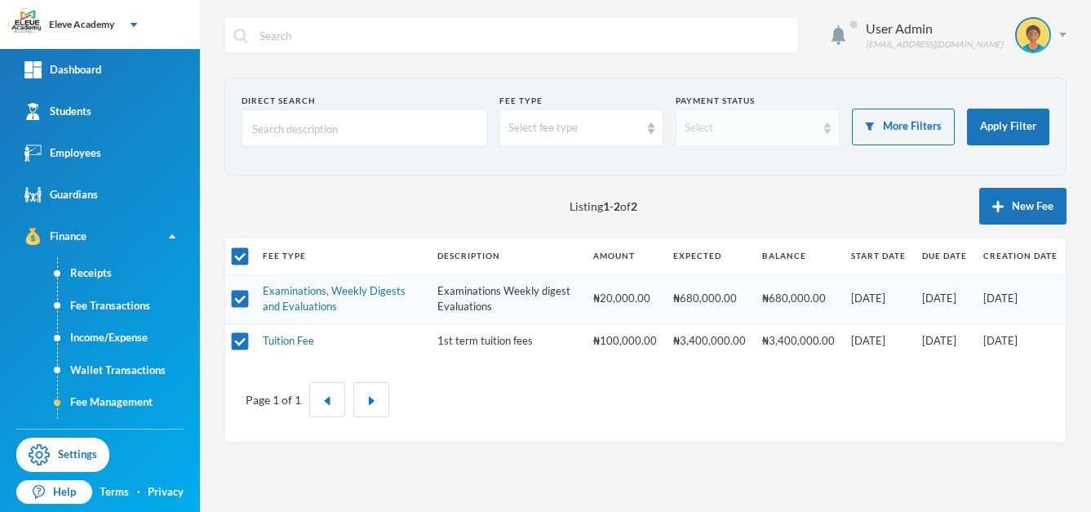
click at [828, 128] on img at bounding box center [827, 127] width 7 height 11
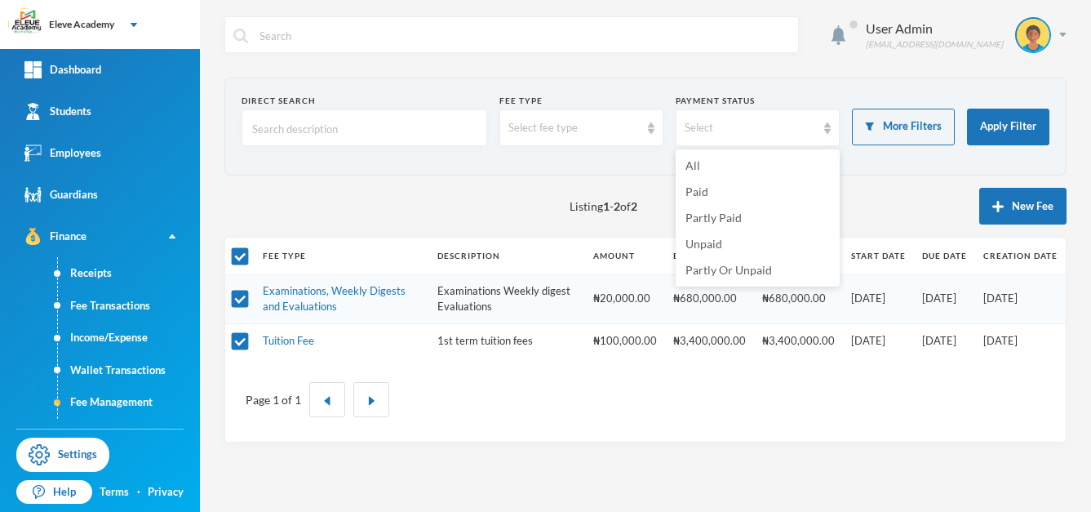
click at [818, 401] on div "Page 1 of 1" at bounding box center [645, 400] width 816 height 60
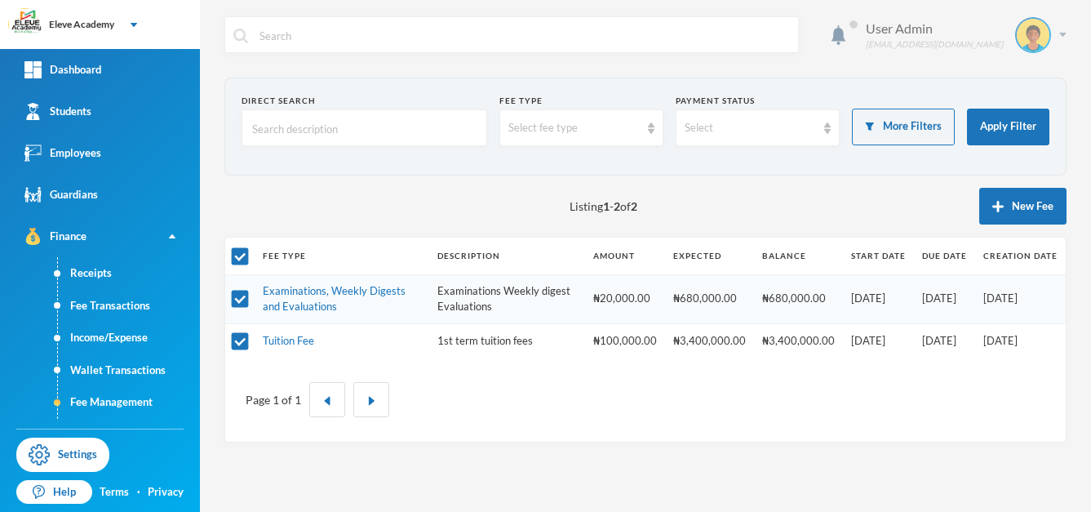
click at [1049, 42] on div at bounding box center [1033, 35] width 36 height 36
click at [1029, 128] on button "Logout" at bounding box center [1021, 119] width 73 height 24
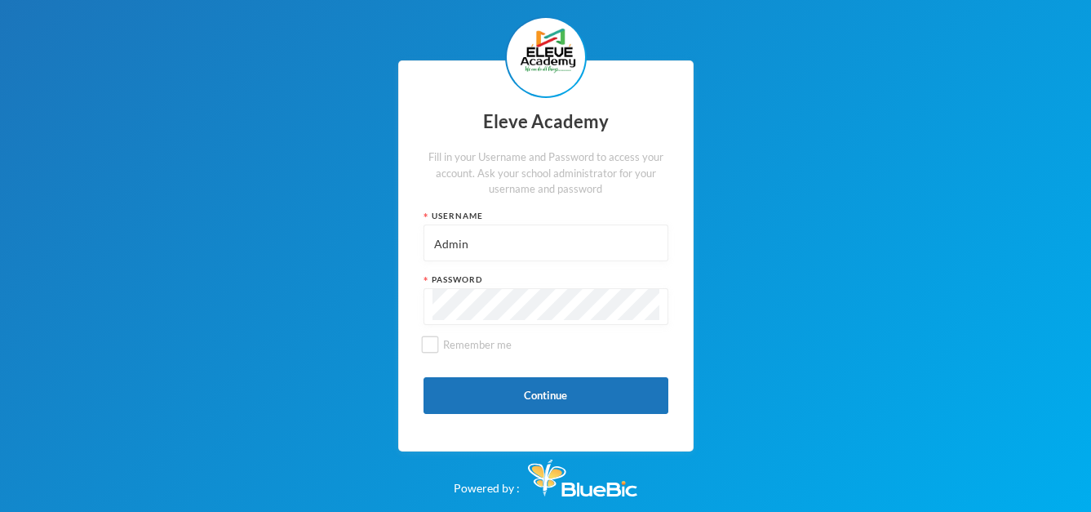
click at [584, 234] on input "Admin" at bounding box center [545, 243] width 227 height 37
type input "A"
type input "014"
click at [564, 388] on button "Continue" at bounding box center [545, 395] width 245 height 37
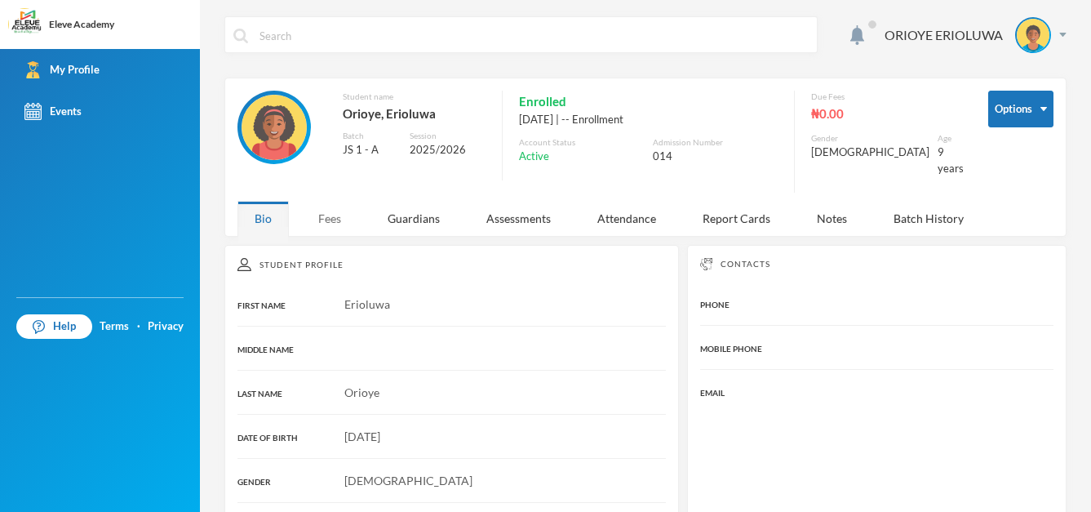
click at [331, 210] on div "Fees" at bounding box center [329, 218] width 57 height 35
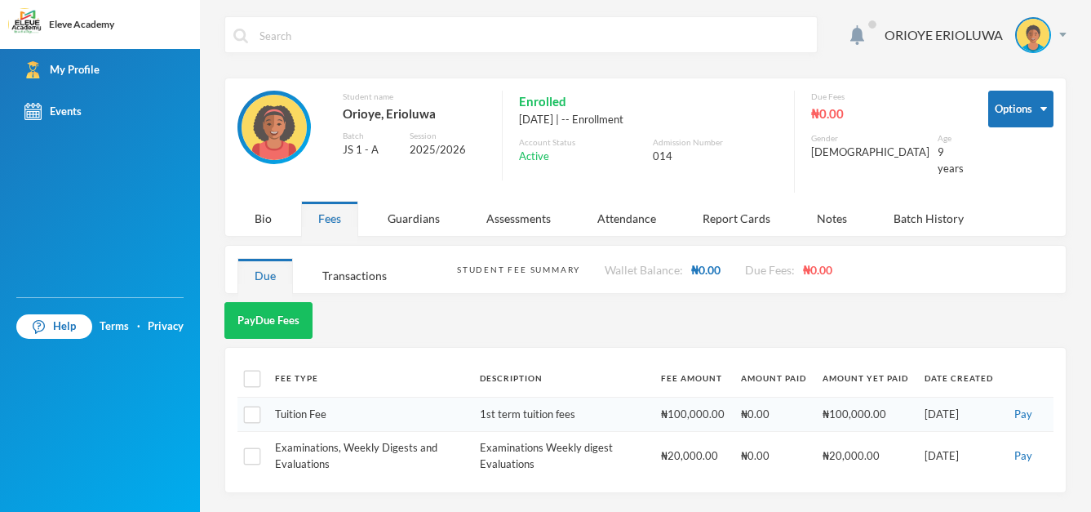
click at [331, 210] on div "Fees" at bounding box center [329, 218] width 57 height 35
click at [1030, 405] on button "Pay" at bounding box center [1023, 414] width 28 height 18
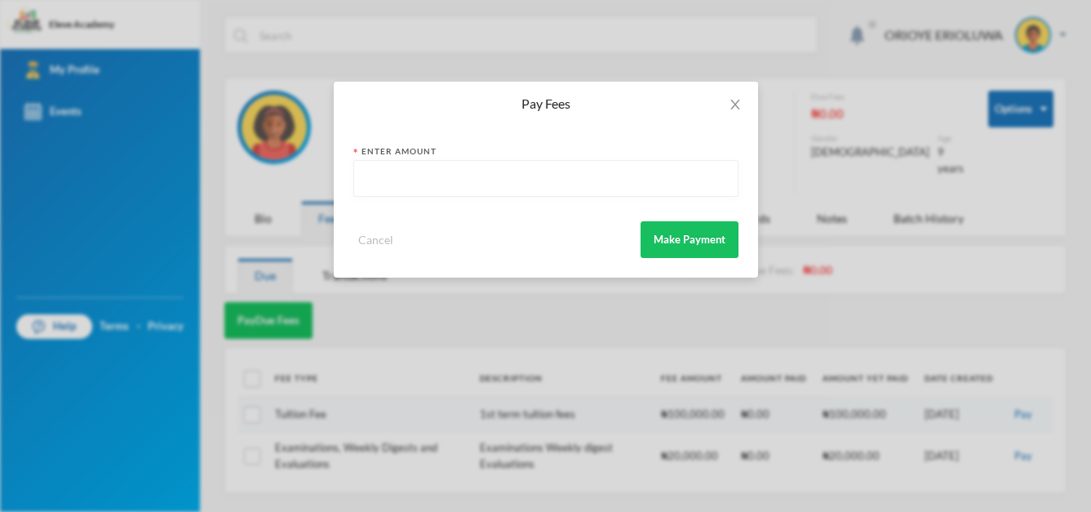
click at [595, 177] on input "text" at bounding box center [545, 179] width 367 height 37
type input "5000"
click at [702, 231] on button "Make Payment" at bounding box center [689, 239] width 98 height 37
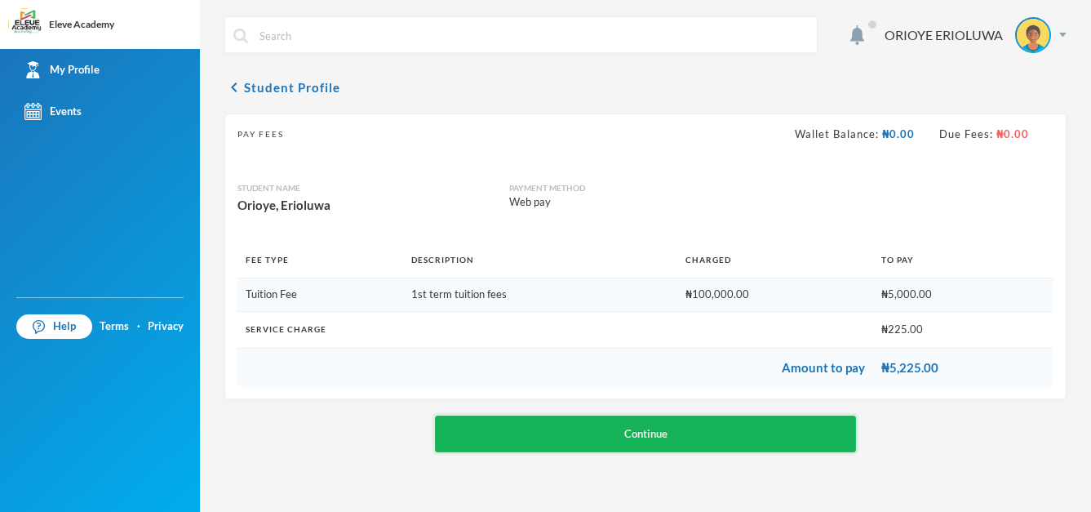
click at [673, 429] on button "Continue" at bounding box center [645, 433] width 421 height 37
